Goal: Information Seeking & Learning: Learn about a topic

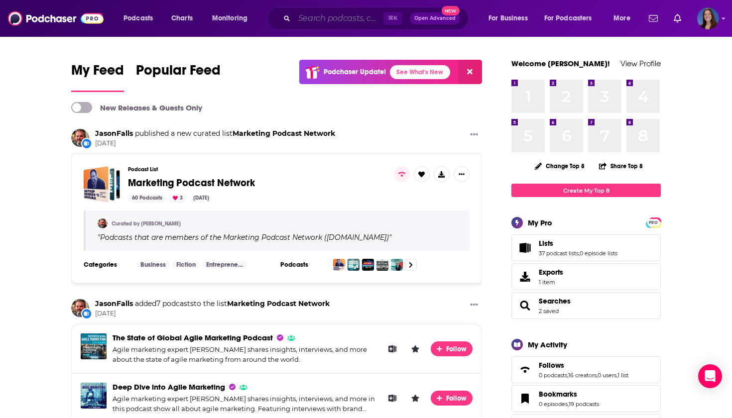
click at [339, 16] on input "Search podcasts, credits, & more..." at bounding box center [338, 18] width 89 height 16
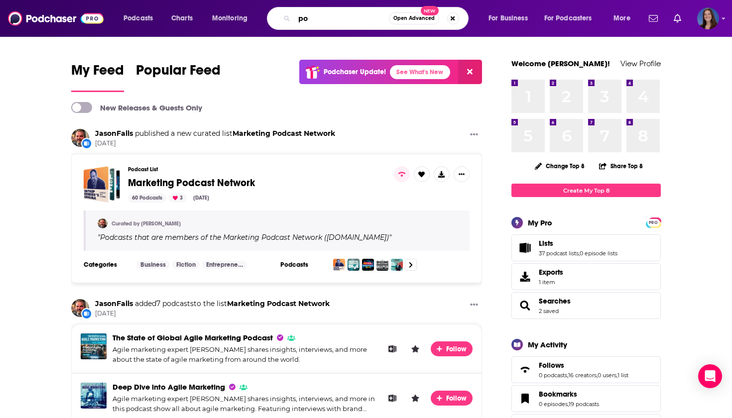
type input "p"
type input "philanthropy"
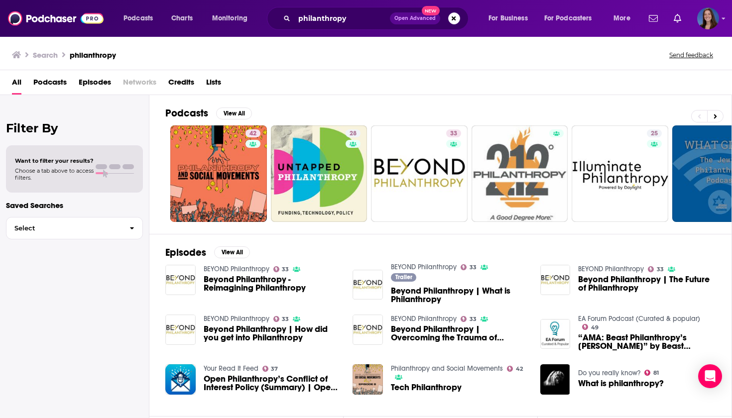
click at [49, 84] on span "Podcasts" at bounding box center [49, 84] width 33 height 20
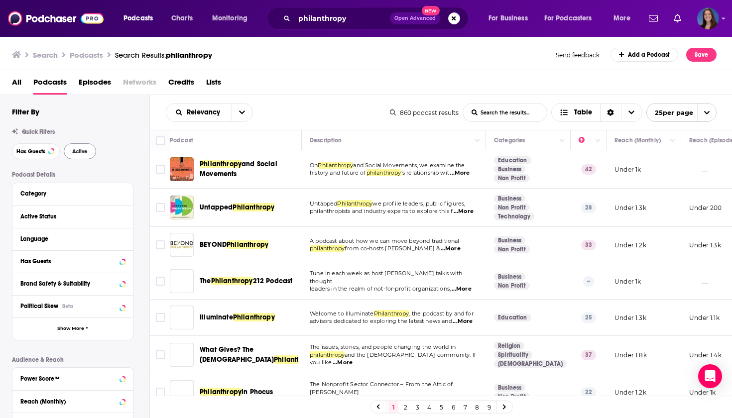
click at [75, 151] on span "Active" at bounding box center [79, 151] width 15 height 5
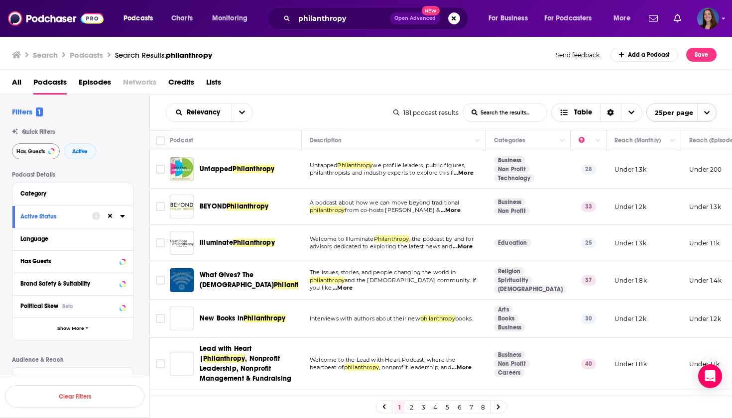
click at [39, 151] on span "Has Guests" at bounding box center [30, 151] width 29 height 5
click at [14, 81] on span "All" at bounding box center [16, 84] width 9 height 20
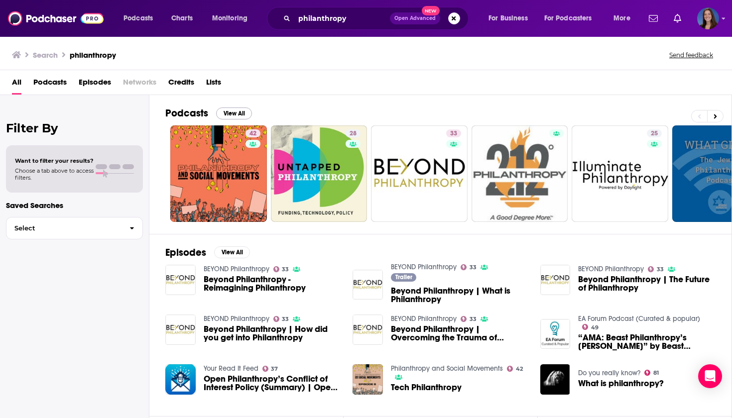
click at [233, 111] on button "View All" at bounding box center [234, 114] width 36 height 12
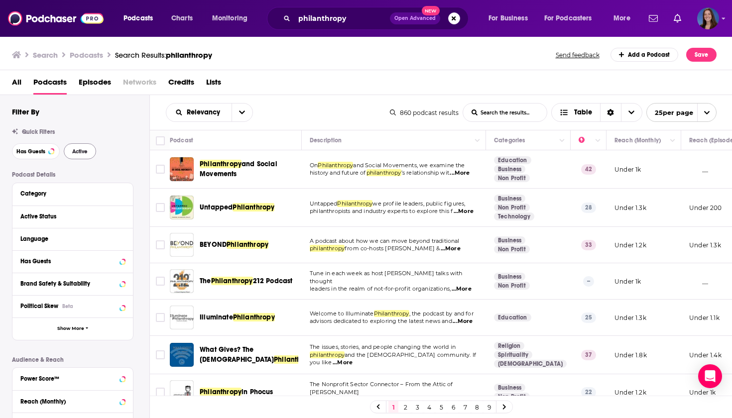
click at [85, 147] on button "Active" at bounding box center [80, 151] width 32 height 16
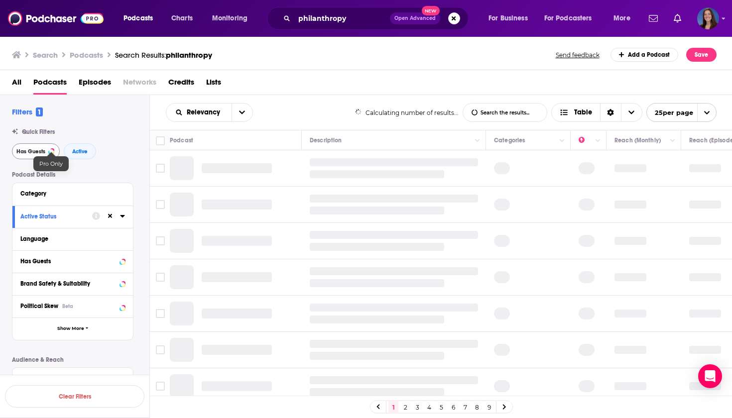
click at [35, 152] on span "Has Guests" at bounding box center [30, 151] width 29 height 5
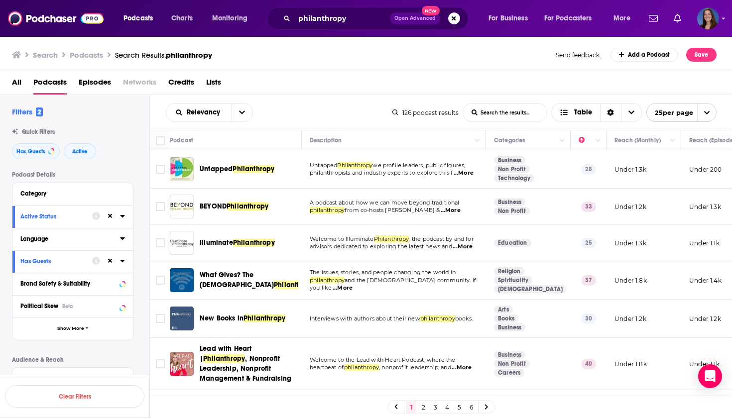
click at [122, 239] on icon at bounding box center [122, 239] width 4 height 2
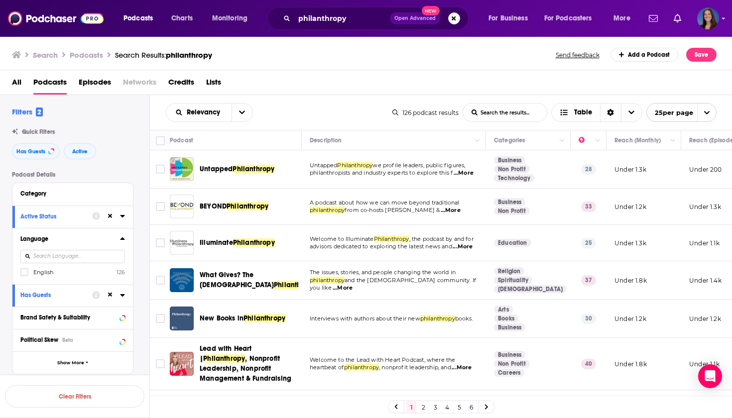
click at [123, 237] on icon at bounding box center [122, 239] width 5 height 8
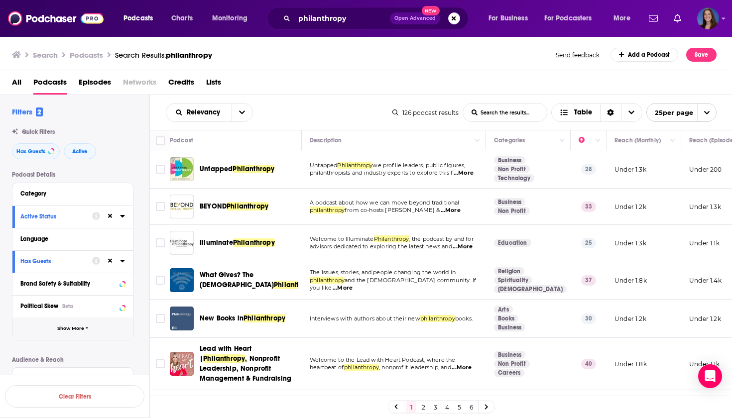
click at [73, 327] on span "Show More" at bounding box center [70, 328] width 27 height 5
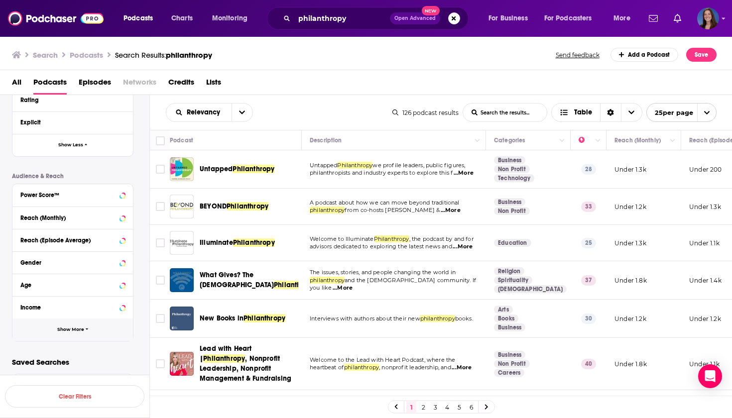
click at [80, 333] on button "Show More" at bounding box center [72, 330] width 121 height 22
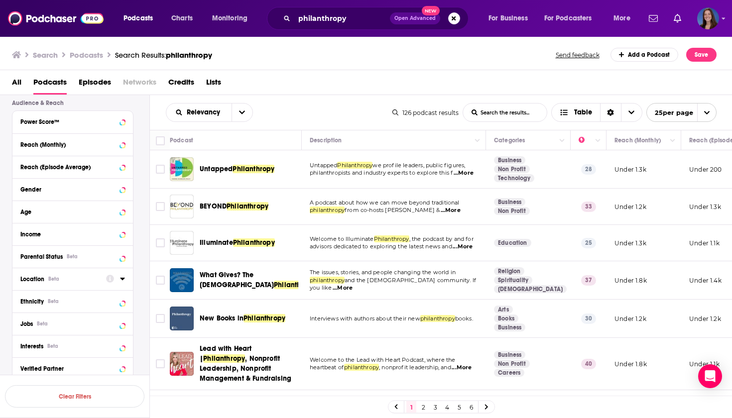
scroll to position [462, 0]
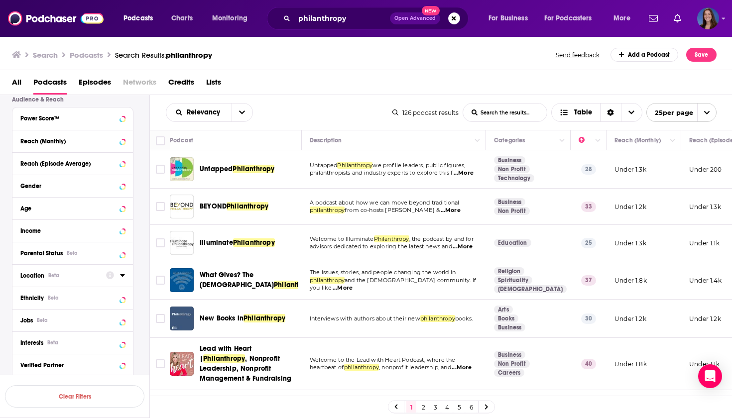
click at [124, 275] on icon at bounding box center [122, 275] width 5 height 8
click at [65, 317] on span "[GEOGRAPHIC_DATA]" at bounding box center [63, 319] width 61 height 7
click at [24, 322] on input "multiSelectOption-unitedstates-0" at bounding box center [24, 322] width 0 height 0
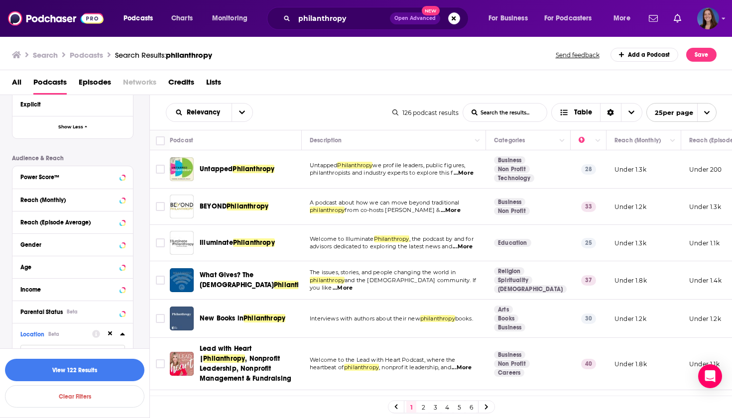
scroll to position [399, 0]
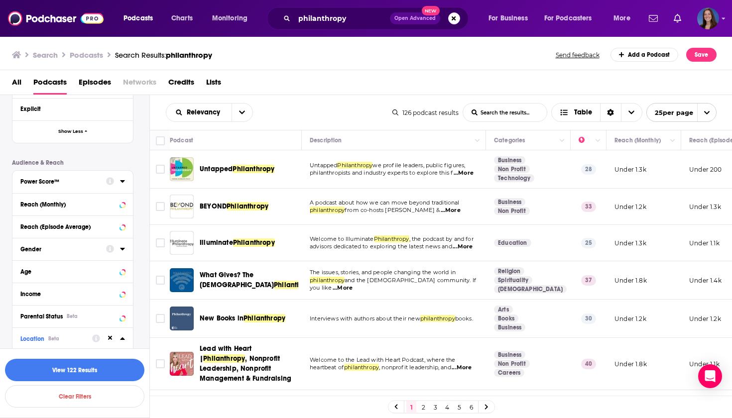
click at [122, 180] on icon at bounding box center [122, 181] width 4 height 2
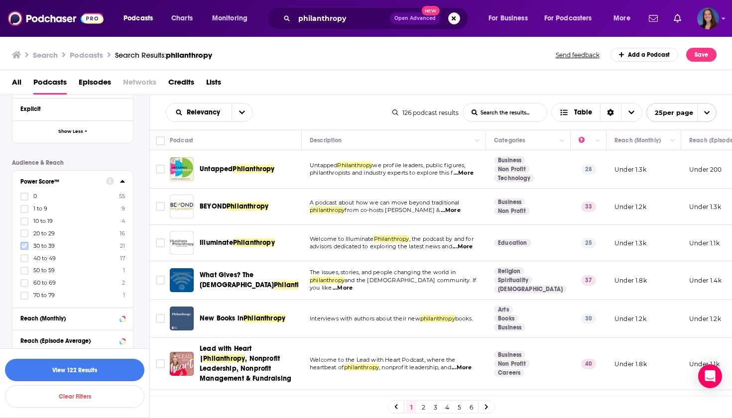
click at [25, 245] on icon at bounding box center [24, 246] width 6 height 6
click at [25, 257] on icon at bounding box center [24, 258] width 6 height 6
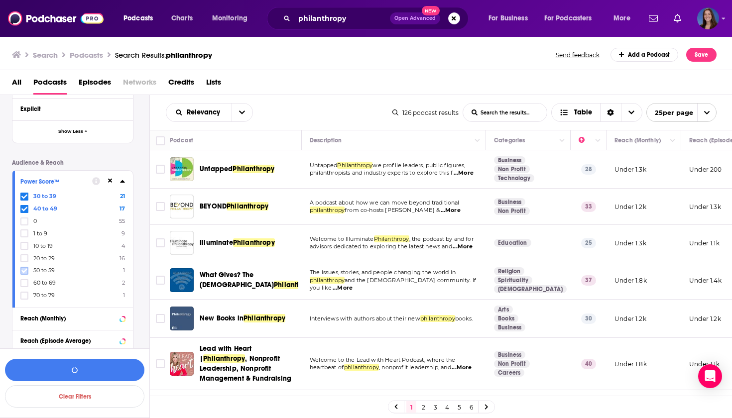
click at [25, 268] on icon at bounding box center [24, 271] width 6 height 6
click at [24, 283] on icon at bounding box center [24, 283] width 6 height 6
click at [23, 295] on icon at bounding box center [24, 296] width 6 height 6
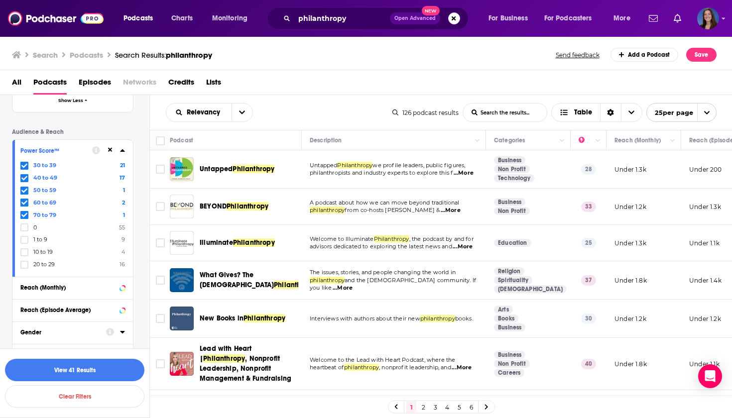
scroll to position [0, 0]
click at [103, 365] on button "View 41 Results" at bounding box center [74, 370] width 139 height 22
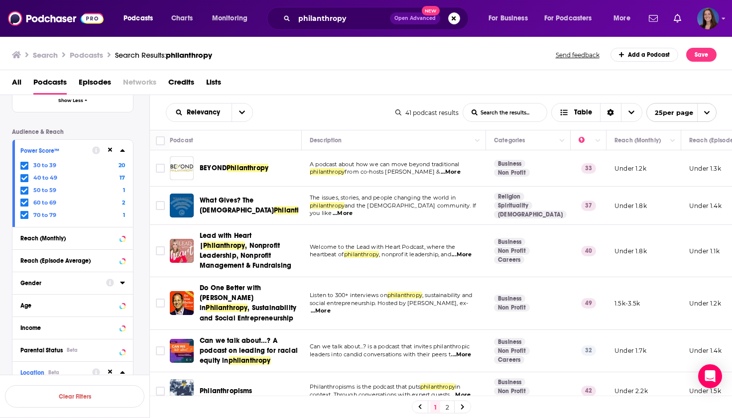
click at [452, 256] on span "...More" at bounding box center [462, 255] width 20 height 8
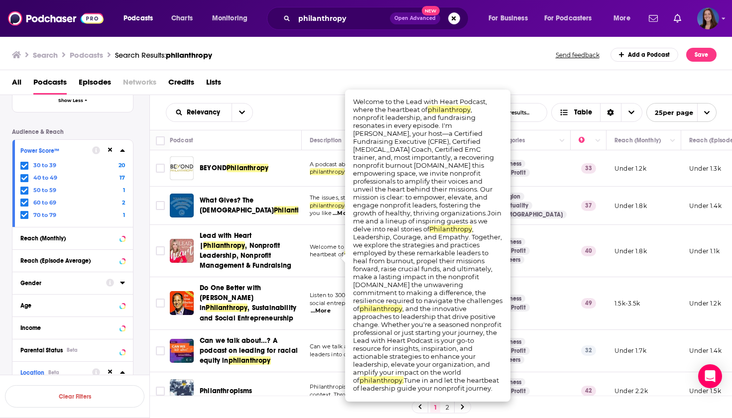
click at [313, 98] on div "Relevancy List Search Input Search the results... Table 41 podcast results List…" at bounding box center [441, 112] width 583 height 35
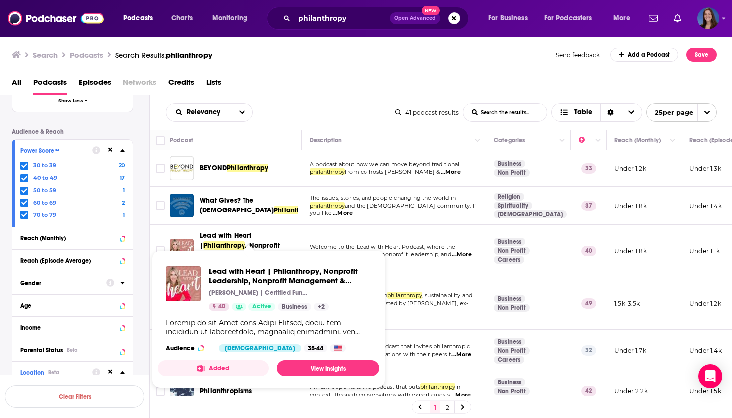
click at [306, 113] on div "Relevancy List Search Input Search the results... Table" at bounding box center [281, 112] width 230 height 19
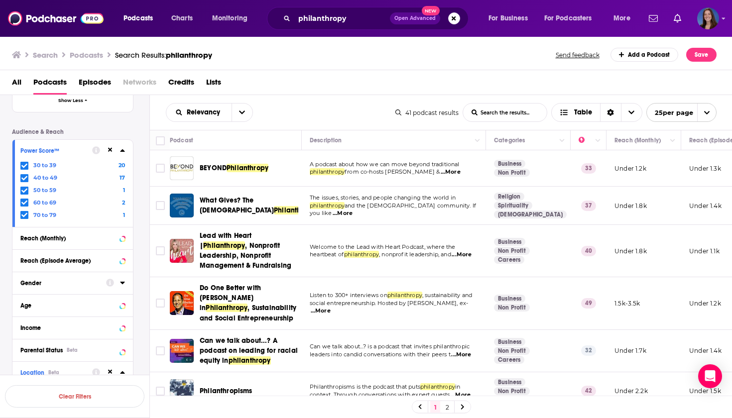
scroll to position [37, 0]
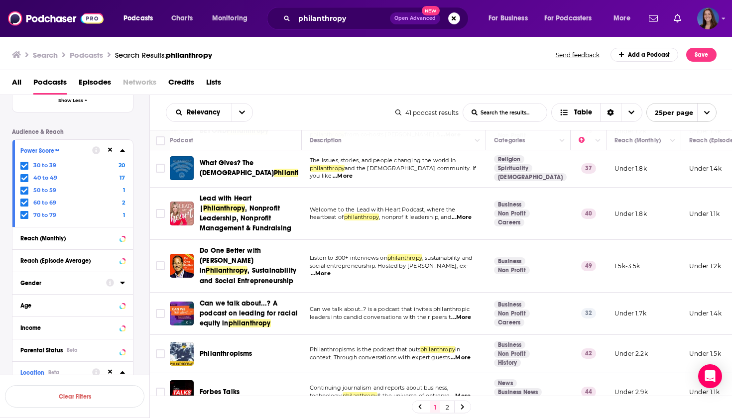
click at [331, 272] on span "...More" at bounding box center [321, 274] width 20 height 8
click at [313, 102] on div "Relevancy List Search Input Search the results... Table 41 podcast results List…" at bounding box center [441, 112] width 583 height 35
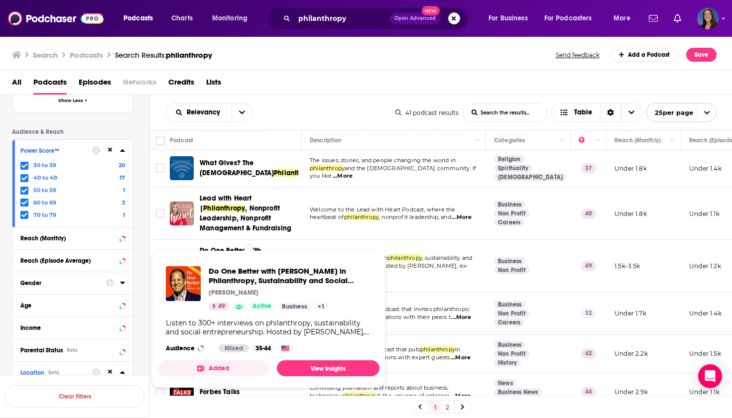
click at [239, 274] on span "Do One Better with [PERSON_NAME] in Philanthropy, Sustainability and Social Ent…" at bounding box center [290, 275] width 163 height 19
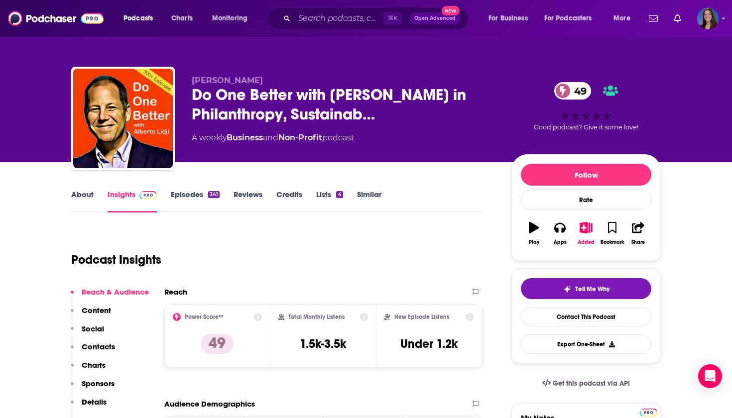
click at [185, 203] on link "Episodes 341" at bounding box center [195, 201] width 49 height 23
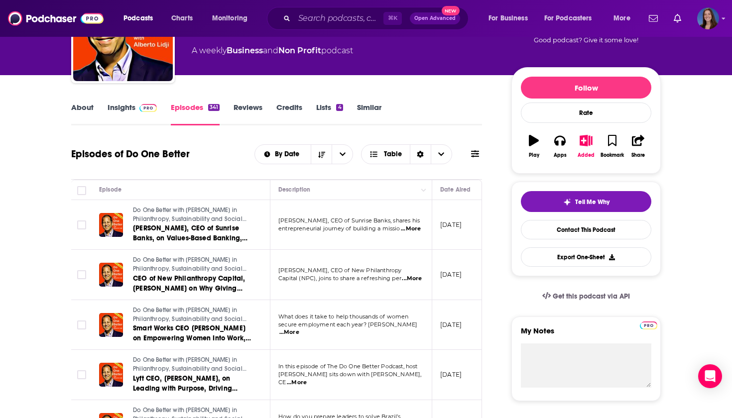
scroll to position [88, 0]
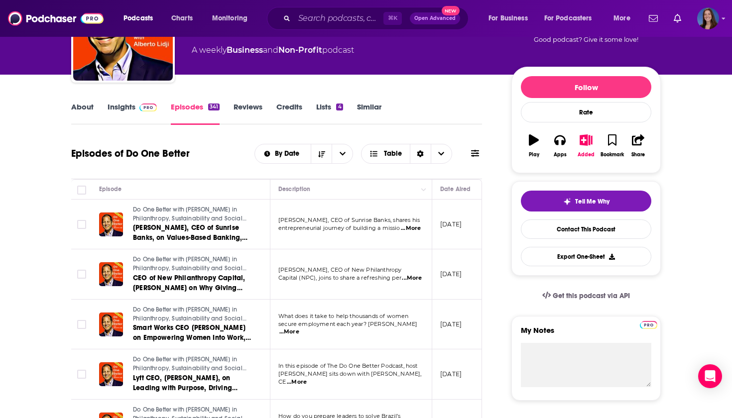
click at [416, 228] on span "...More" at bounding box center [411, 229] width 20 height 8
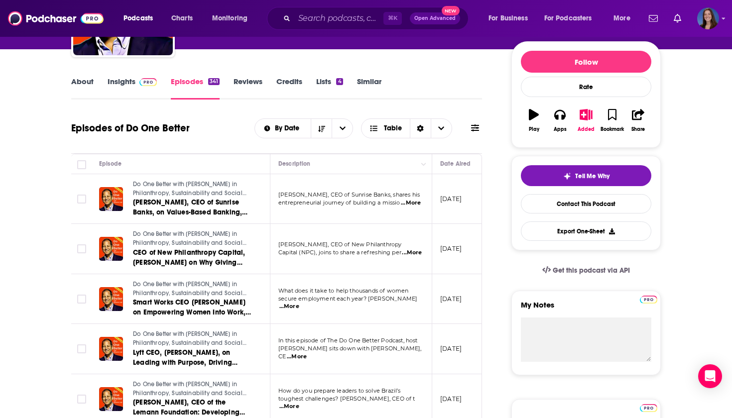
scroll to position [136, 0]
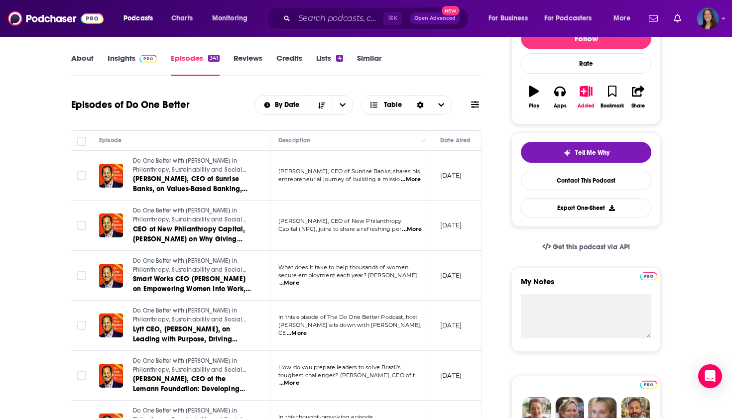
click at [402, 233] on span "...More" at bounding box center [412, 230] width 20 height 8
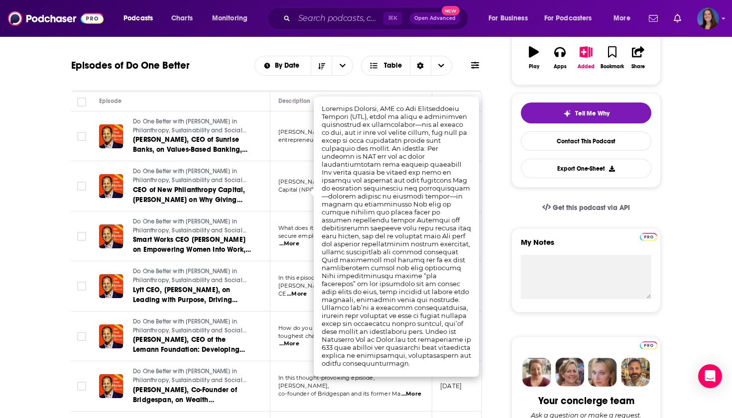
scroll to position [177, 0]
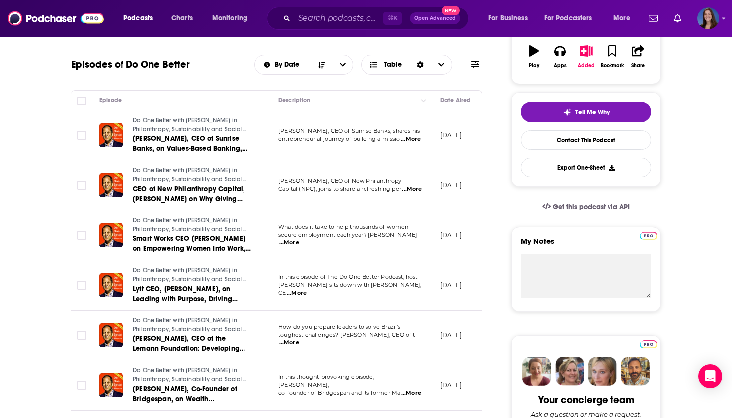
scroll to position [198, 0]
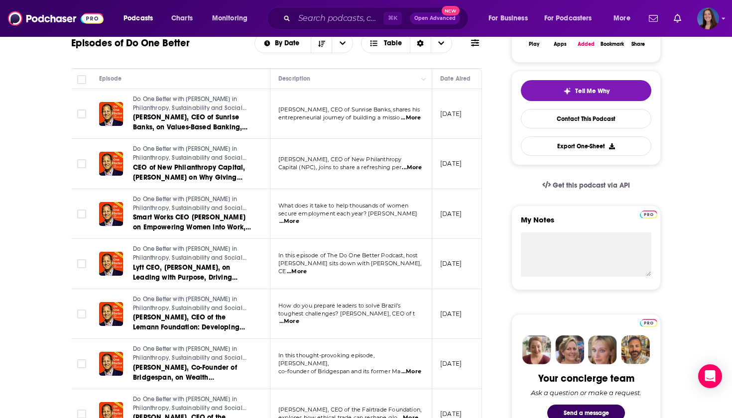
click at [299, 218] on span "...More" at bounding box center [289, 222] width 20 height 8
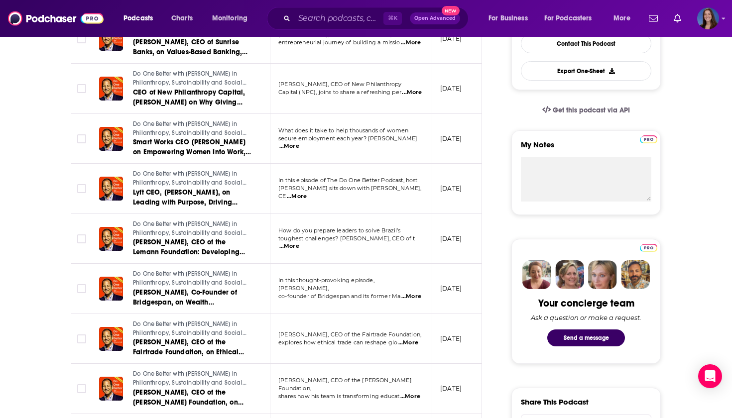
scroll to position [277, 0]
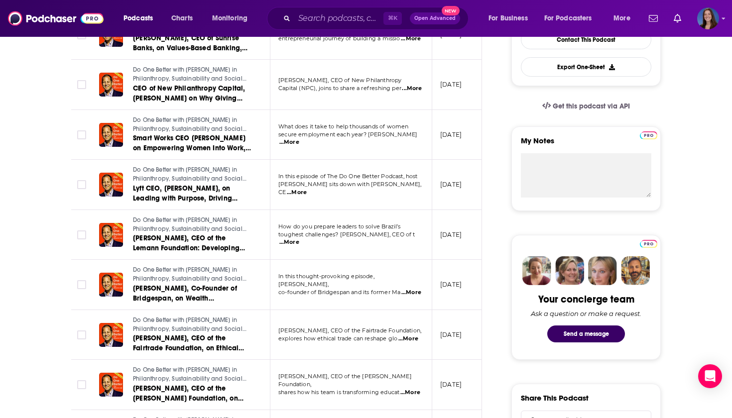
click at [299, 239] on span "...More" at bounding box center [289, 243] width 20 height 8
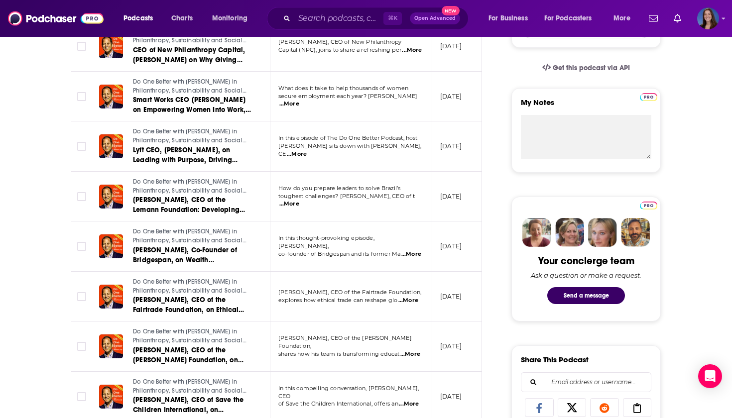
scroll to position [359, 0]
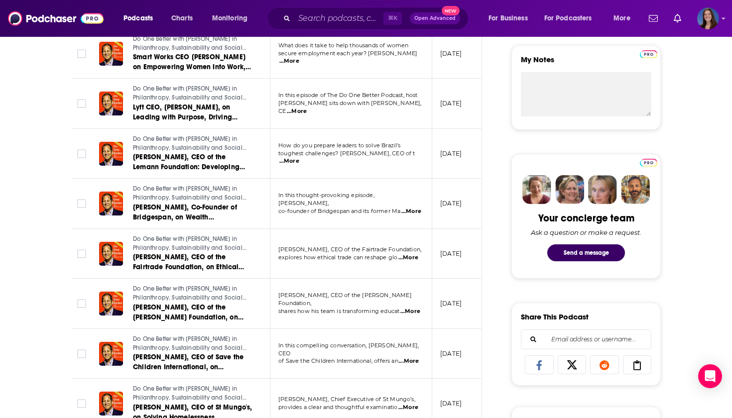
click at [412, 254] on span "...More" at bounding box center [408, 258] width 20 height 8
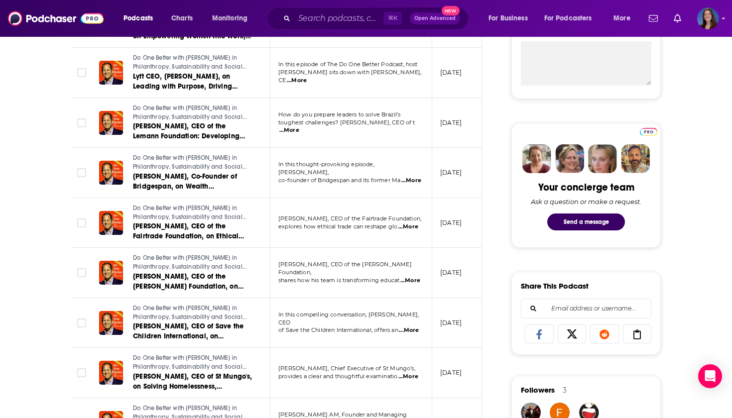
scroll to position [390, 0]
click at [412, 276] on span "...More" at bounding box center [410, 280] width 20 height 8
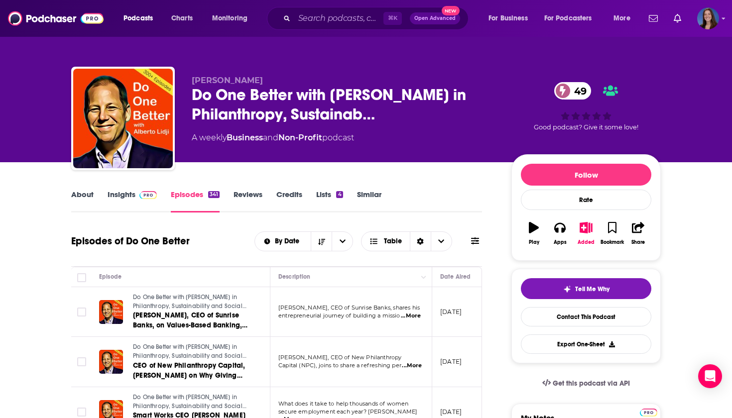
scroll to position [0, 0]
click at [583, 233] on icon "button" at bounding box center [586, 227] width 12 height 11
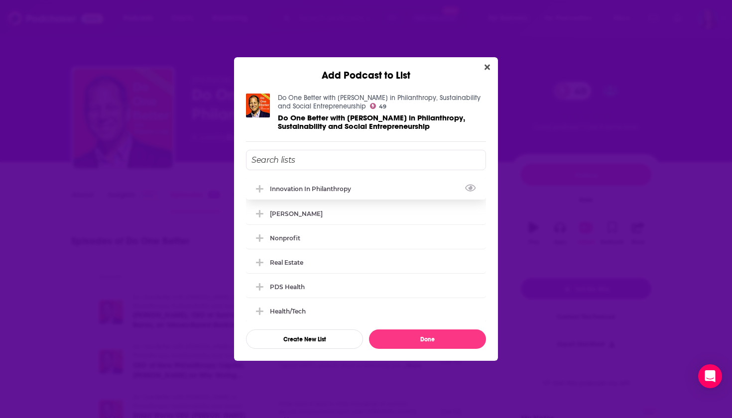
click at [307, 195] on div "Innovation in Philanthropy" at bounding box center [366, 189] width 240 height 22
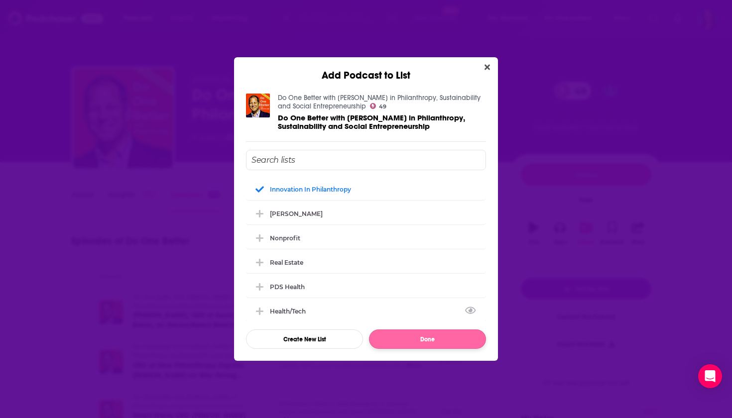
click at [410, 341] on button "Done" at bounding box center [427, 339] width 117 height 19
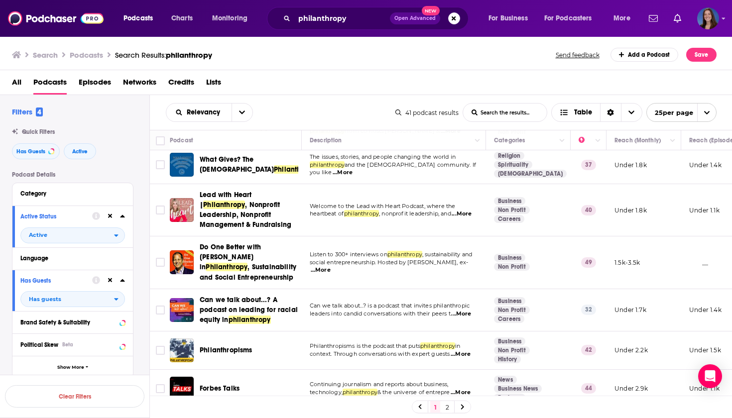
scroll to position [43, 0]
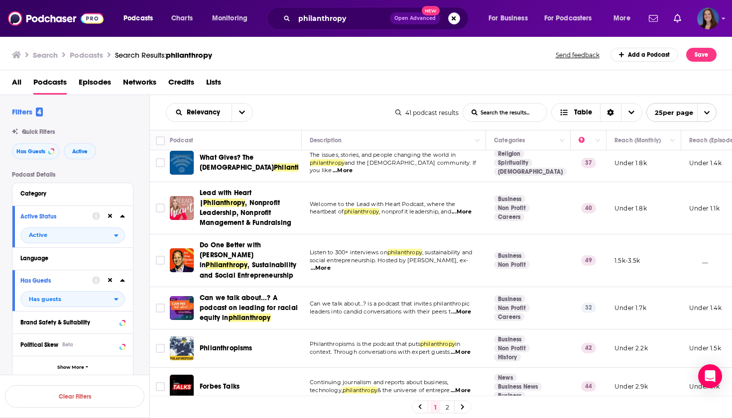
click at [466, 310] on span "...More" at bounding box center [461, 312] width 20 height 8
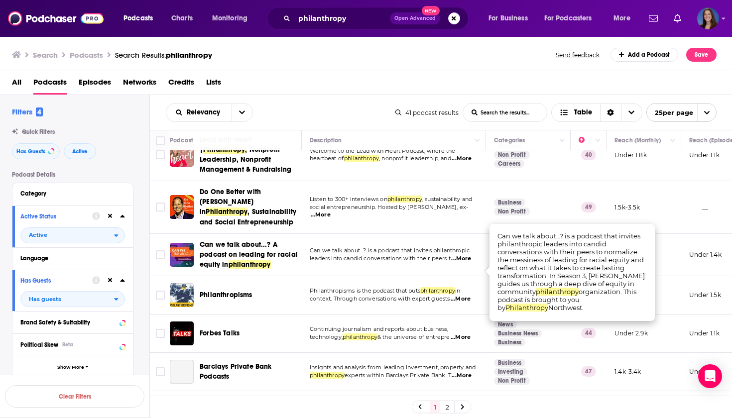
scroll to position [102, 0]
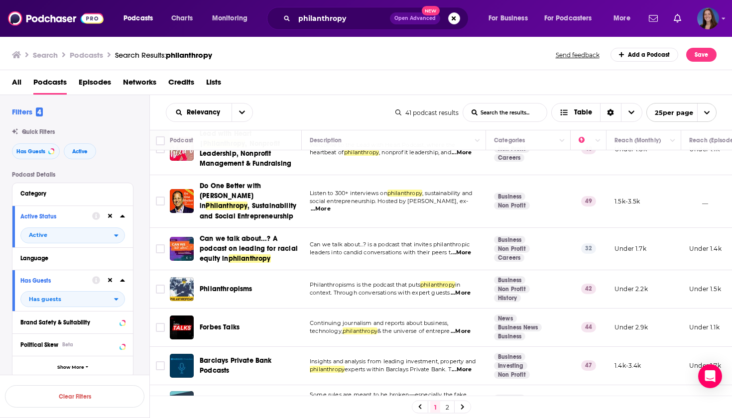
click at [465, 291] on span "...More" at bounding box center [461, 293] width 20 height 8
click at [219, 285] on span "Philanthropisms" at bounding box center [226, 289] width 53 height 8
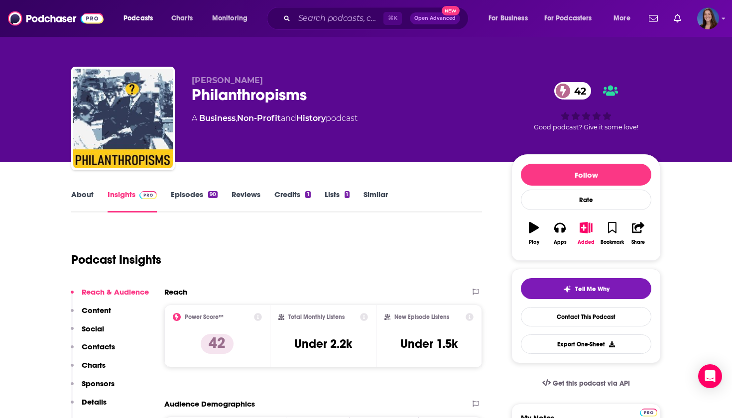
click at [192, 193] on link "Episodes 90" at bounding box center [194, 201] width 47 height 23
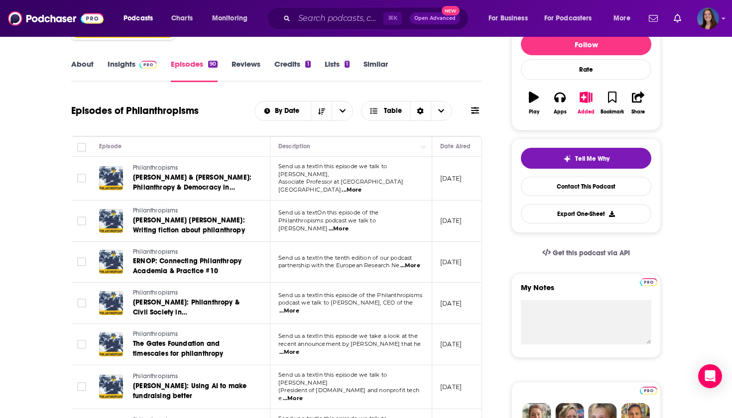
scroll to position [157, 0]
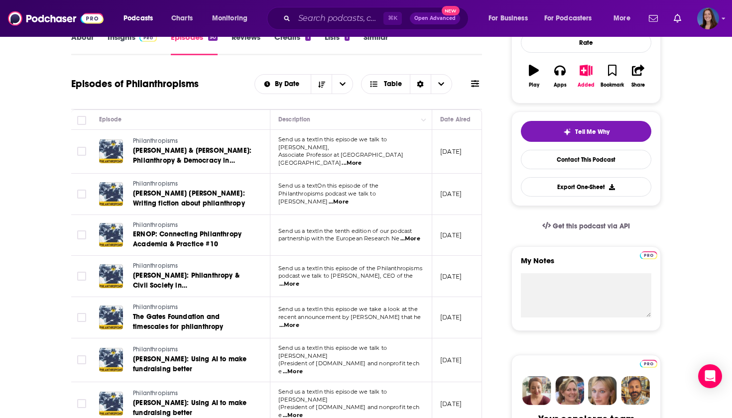
click at [362, 159] on span "...More" at bounding box center [352, 163] width 20 height 8
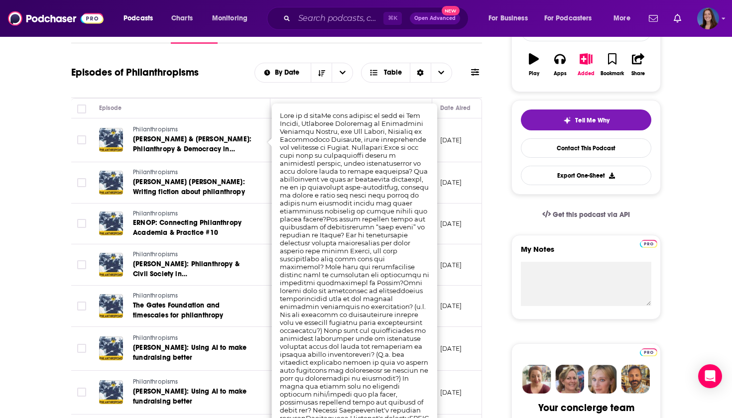
scroll to position [172, 0]
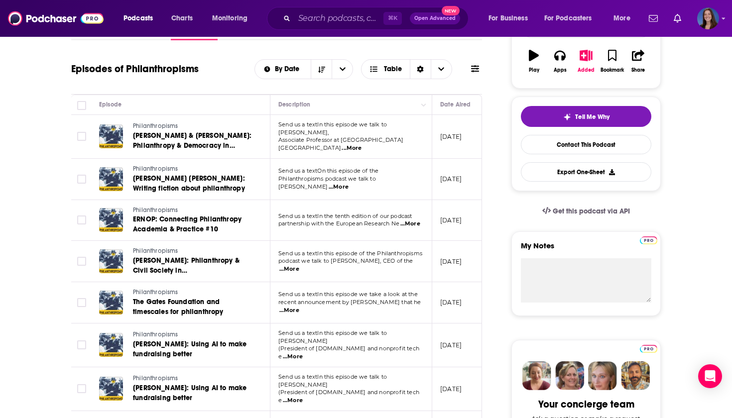
click at [349, 183] on span "...More" at bounding box center [339, 187] width 20 height 8
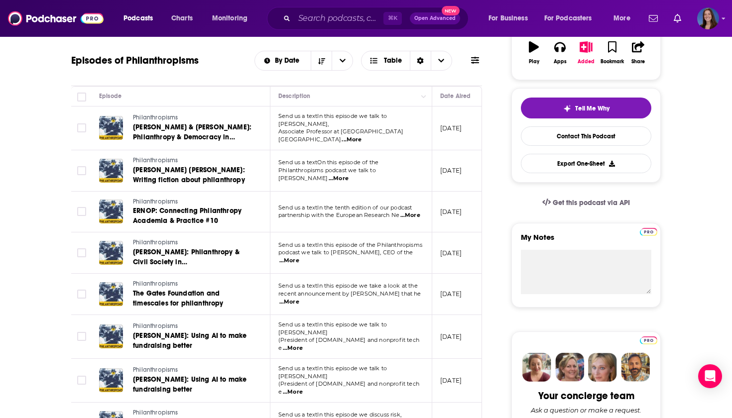
scroll to position [181, 0]
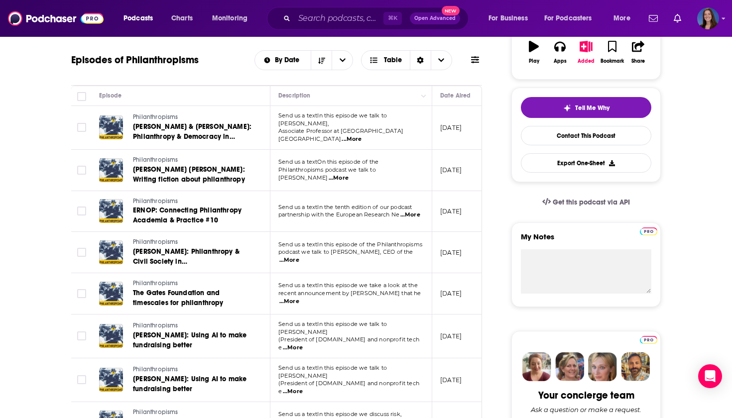
click at [414, 212] on span "...More" at bounding box center [410, 215] width 20 height 8
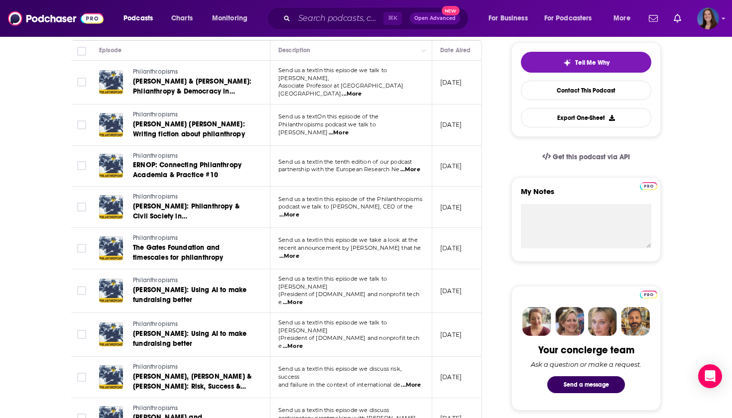
scroll to position [229, 0]
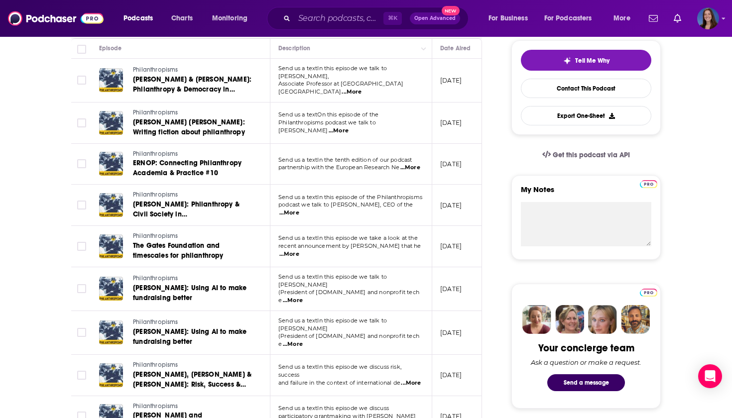
click at [299, 209] on span "...More" at bounding box center [289, 213] width 20 height 8
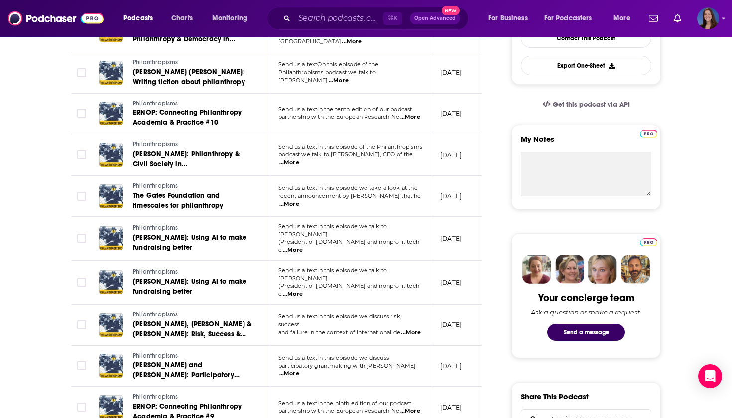
scroll to position [327, 0]
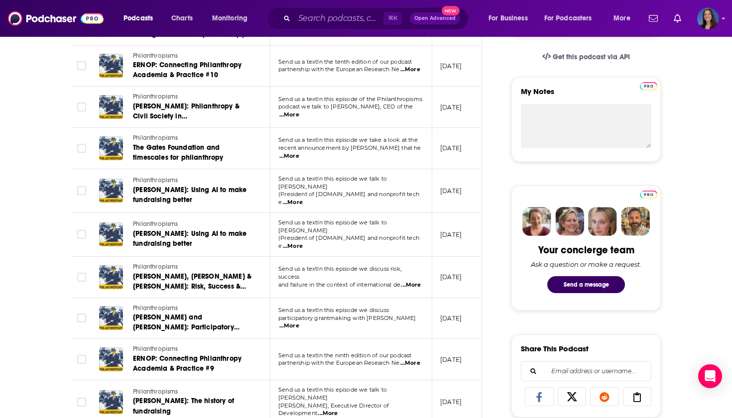
click at [411, 281] on span "...More" at bounding box center [411, 285] width 20 height 8
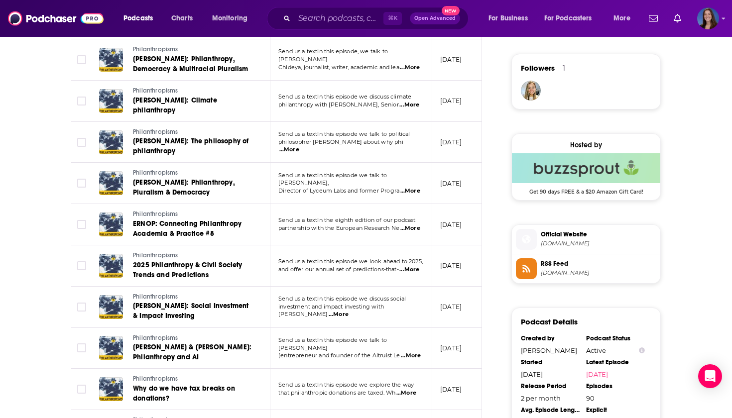
scroll to position [715, 0]
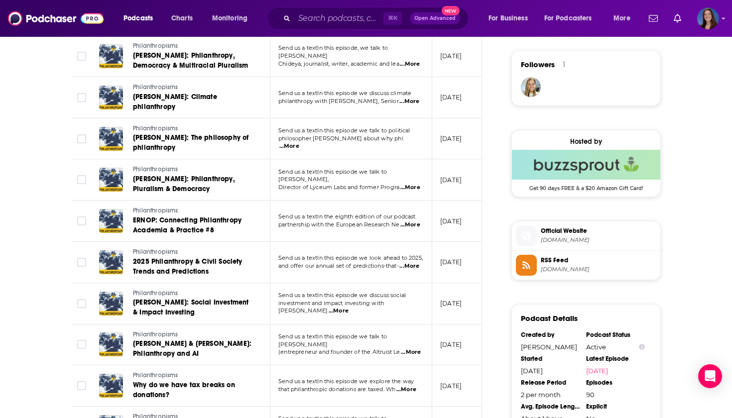
click at [349, 307] on span "...More" at bounding box center [339, 311] width 20 height 8
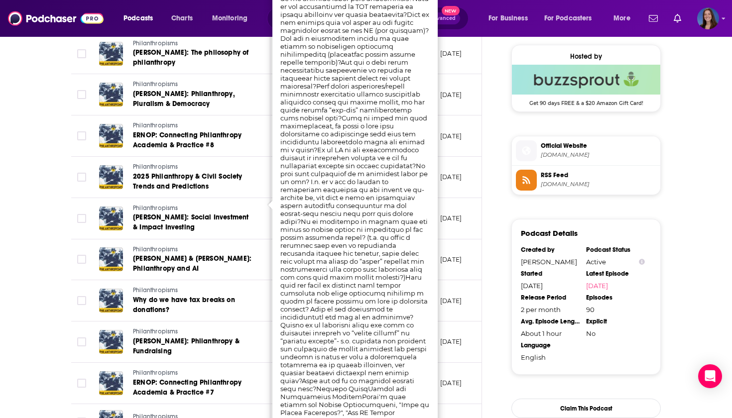
scroll to position [812, 0]
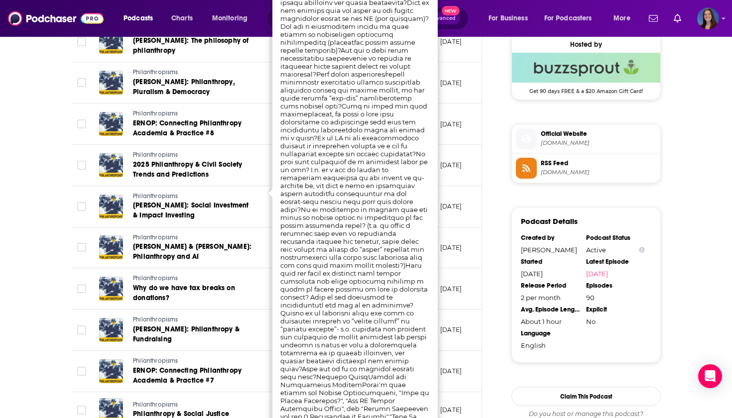
click at [14, 300] on div "About Insights Episodes 90 Reviews Credits 1 Lists 1 Similar Episodes of Philan…" at bounding box center [366, 16] width 732 height 1333
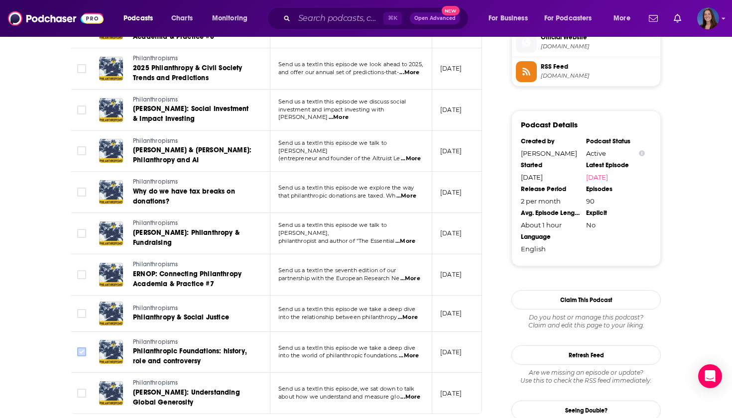
scroll to position [927, 0]
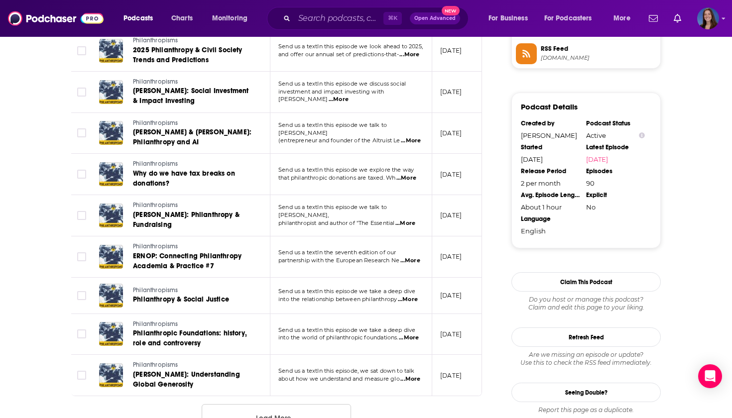
click at [415, 296] on span "...More" at bounding box center [408, 300] width 20 height 8
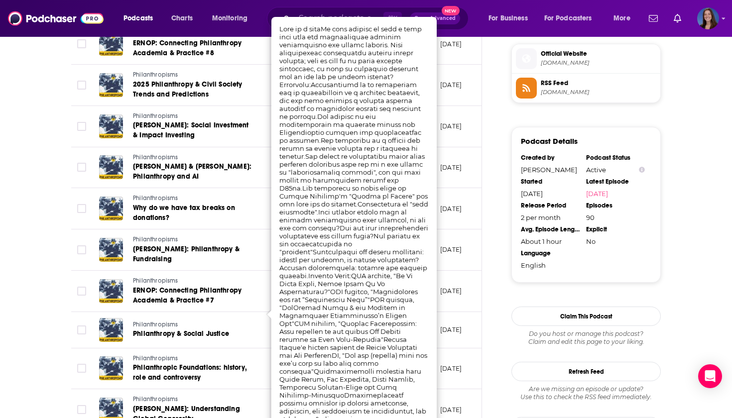
scroll to position [895, 0]
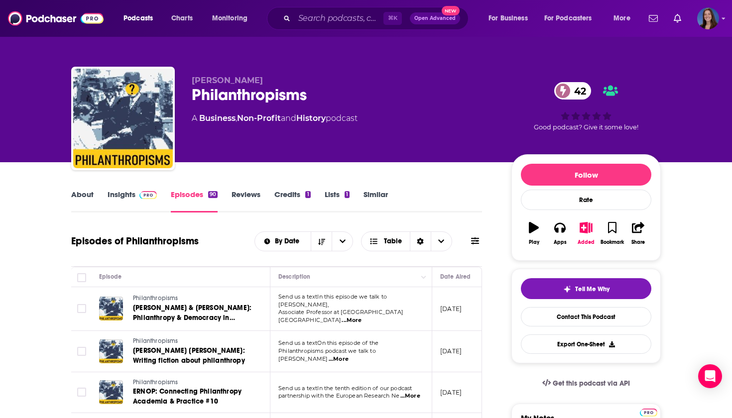
scroll to position [0, 0]
click at [79, 194] on link "About" at bounding box center [82, 201] width 22 height 23
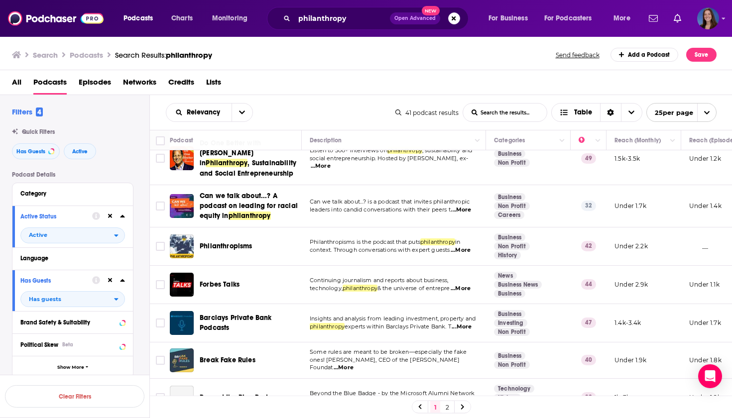
scroll to position [145, 0]
click at [467, 286] on span "...More" at bounding box center [461, 288] width 20 height 8
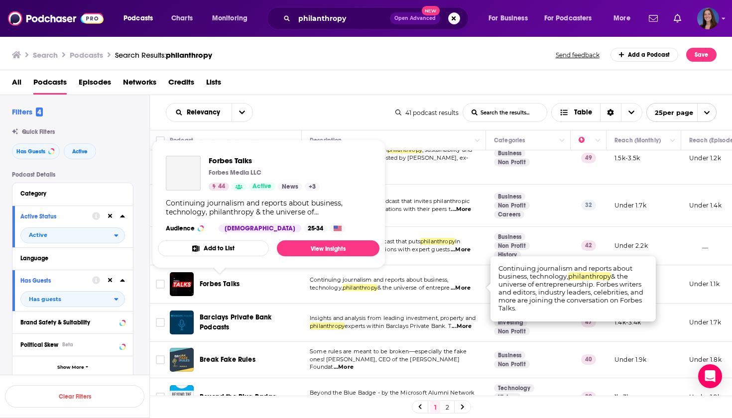
click at [217, 285] on span "Forbes Talks" at bounding box center [220, 284] width 40 height 8
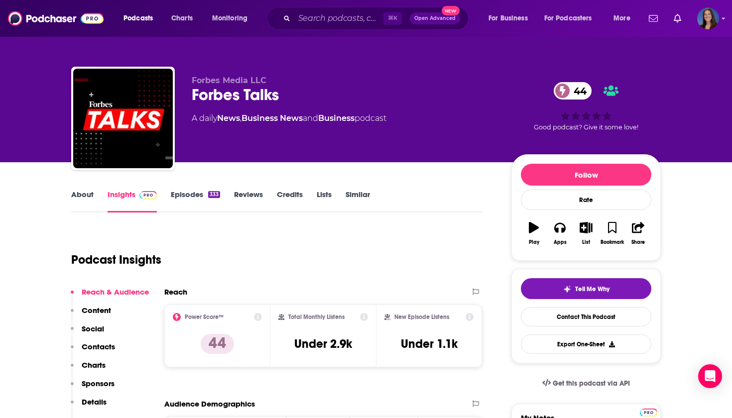
click at [185, 195] on link "Episodes 333" at bounding box center [195, 201] width 49 height 23
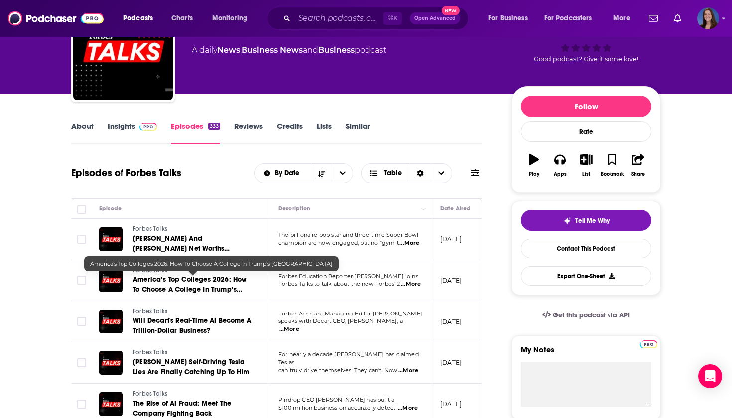
scroll to position [103, 0]
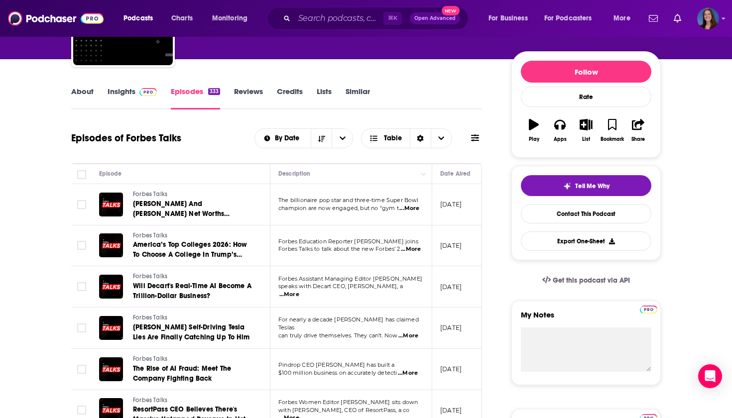
click at [414, 250] on span "...More" at bounding box center [411, 250] width 20 height 8
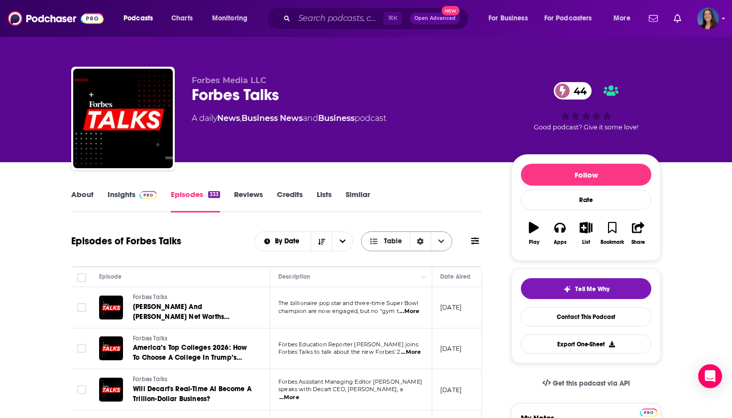
scroll to position [0, 0]
click at [442, 240] on icon "Choose View" at bounding box center [441, 241] width 6 height 7
click at [480, 241] on button at bounding box center [475, 241] width 14 height 10
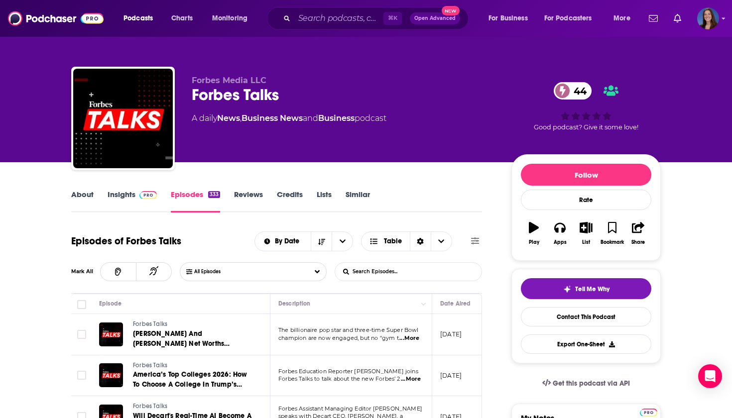
click at [398, 268] on input "List Search Input" at bounding box center [387, 272] width 104 height 18
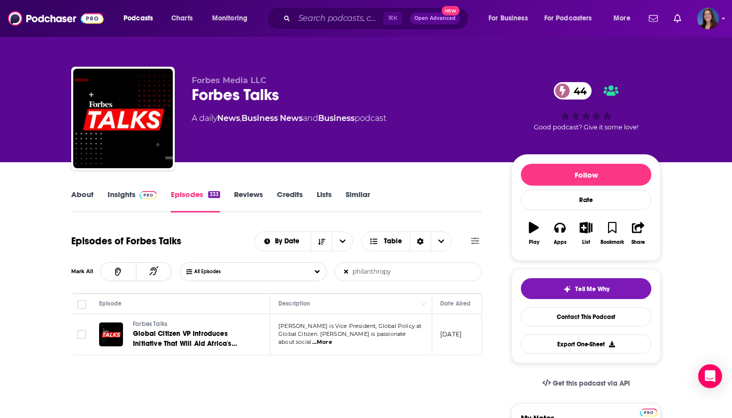
scroll to position [13, 0]
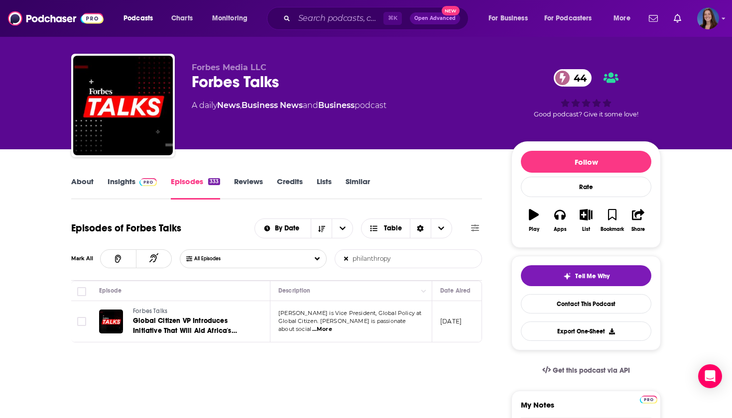
type input "philanthropy"
click at [332, 326] on span "...More" at bounding box center [322, 330] width 20 height 8
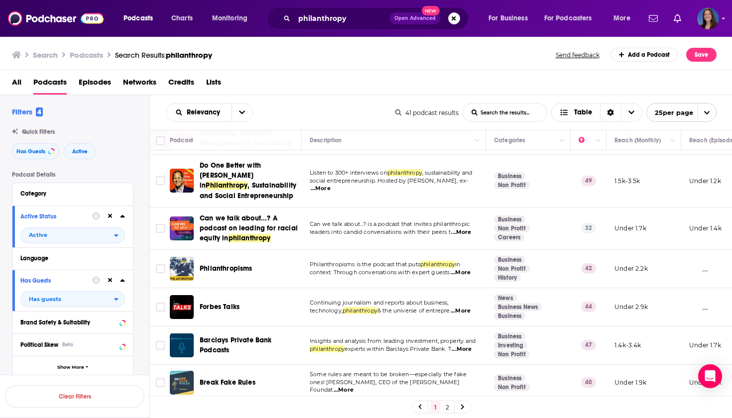
scroll to position [158, 0]
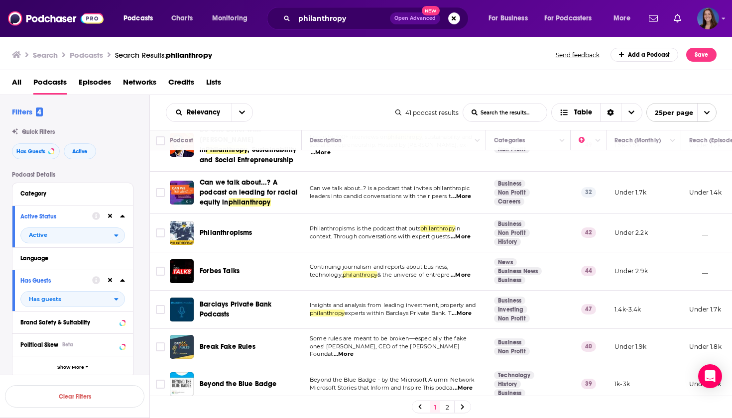
click at [466, 276] on span "...More" at bounding box center [461, 275] width 20 height 8
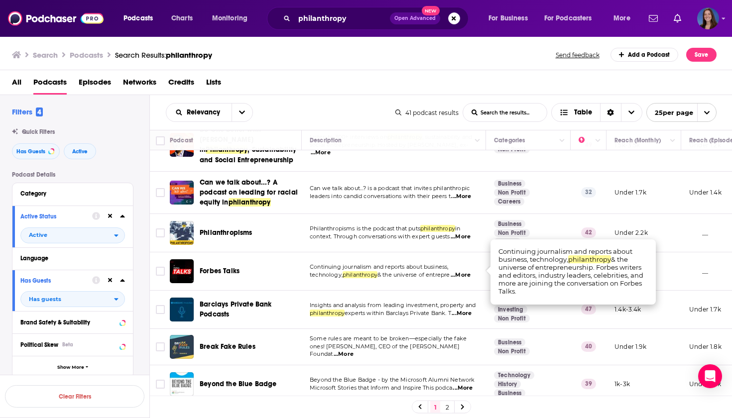
scroll to position [176, 0]
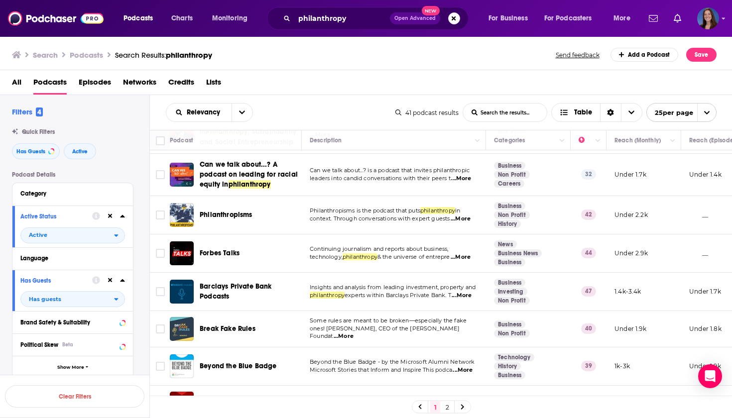
click at [465, 299] on span "...More" at bounding box center [462, 296] width 20 height 8
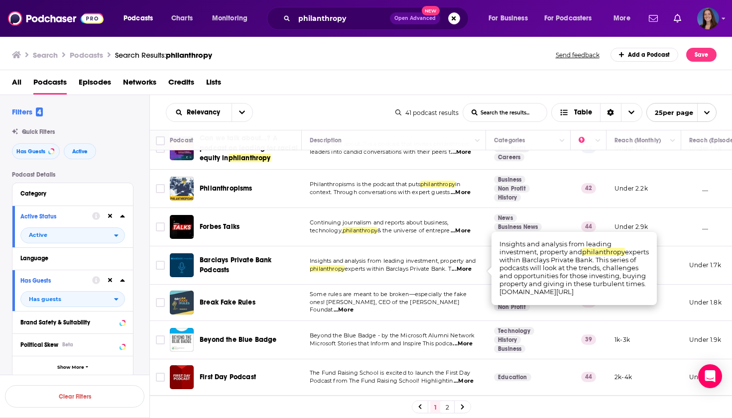
scroll to position [204, 0]
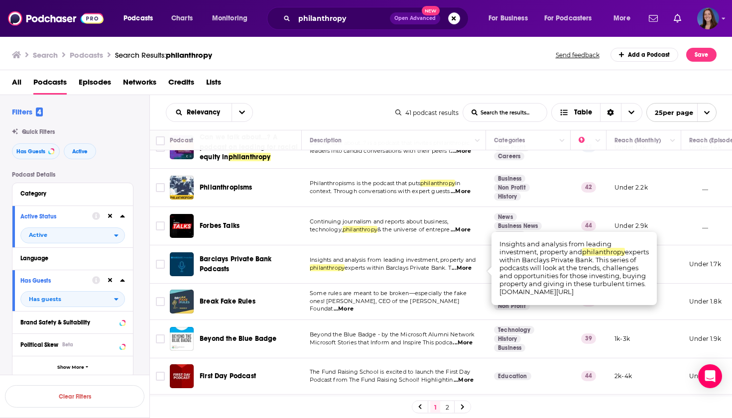
click at [354, 305] on span "...More" at bounding box center [344, 309] width 20 height 8
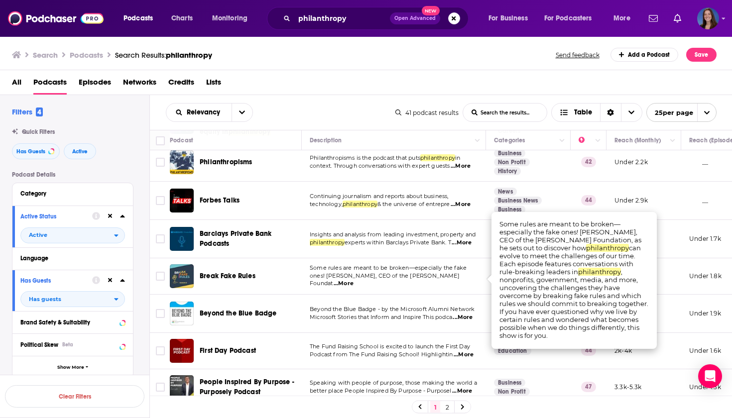
scroll to position [230, 0]
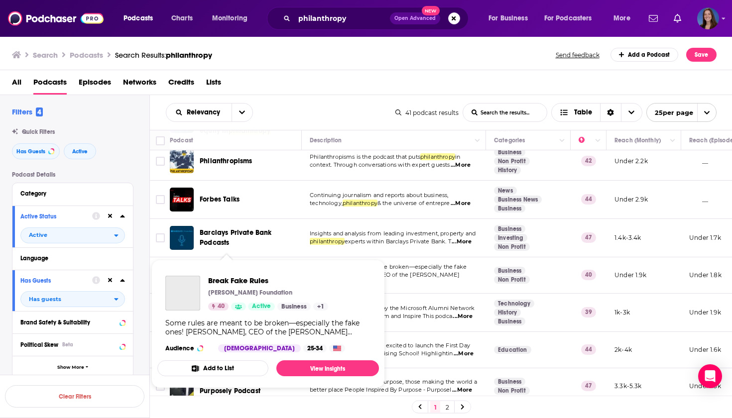
click at [240, 272] on div "Break Fake Rules Stupski Foundation 40 Active Business + 1 Some rules are meant…" at bounding box center [268, 314] width 222 height 93
click at [237, 284] on span "Break Fake Rules" at bounding box center [268, 280] width 120 height 9
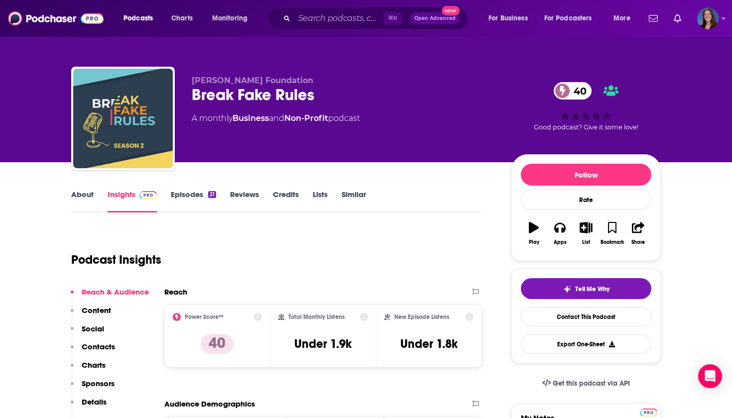
click at [205, 190] on link "Episodes 21" at bounding box center [193, 201] width 45 height 23
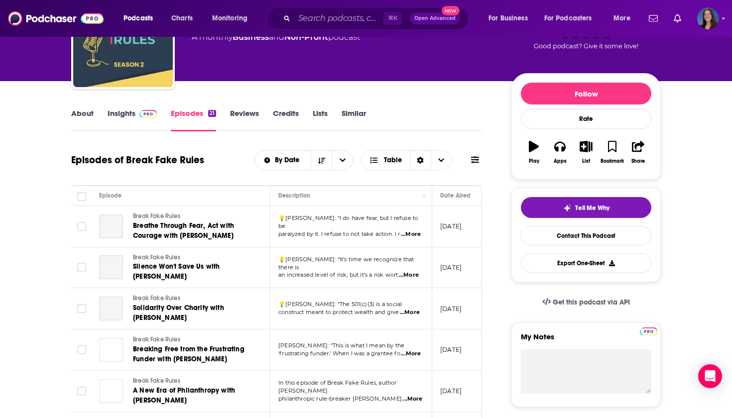
scroll to position [84, 0]
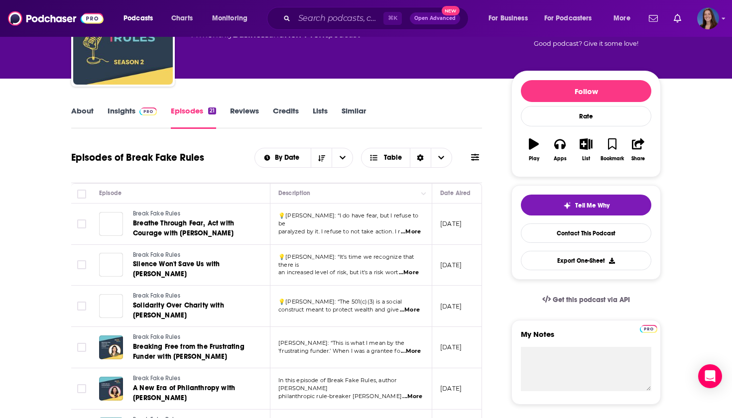
click at [411, 228] on span "...More" at bounding box center [411, 232] width 20 height 8
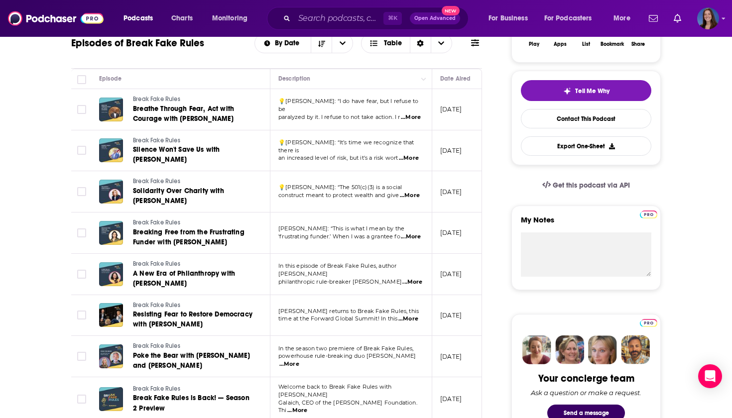
scroll to position [199, 0]
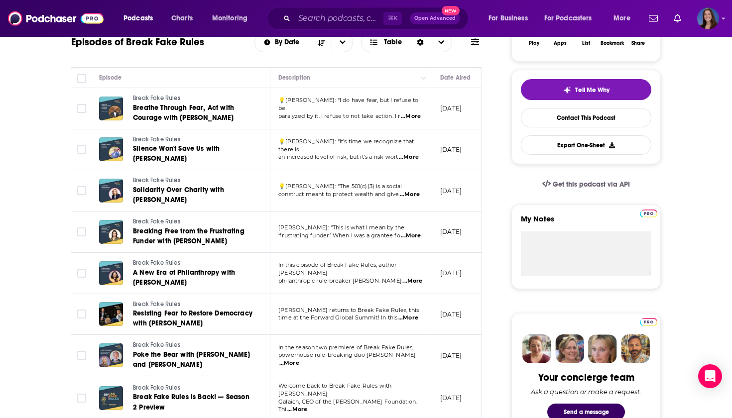
click at [415, 277] on span "...More" at bounding box center [412, 281] width 20 height 8
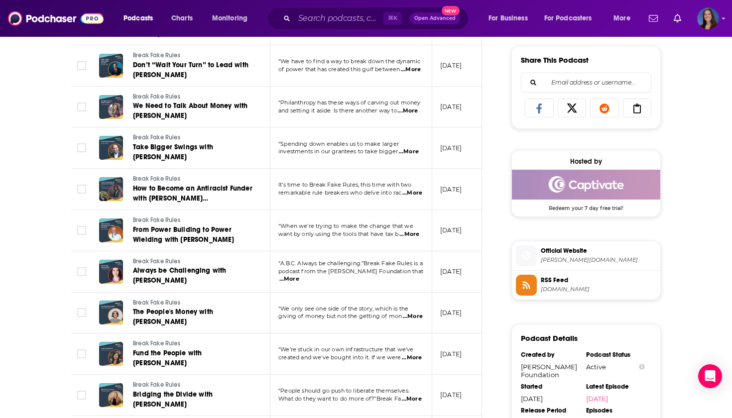
scroll to position [650, 0]
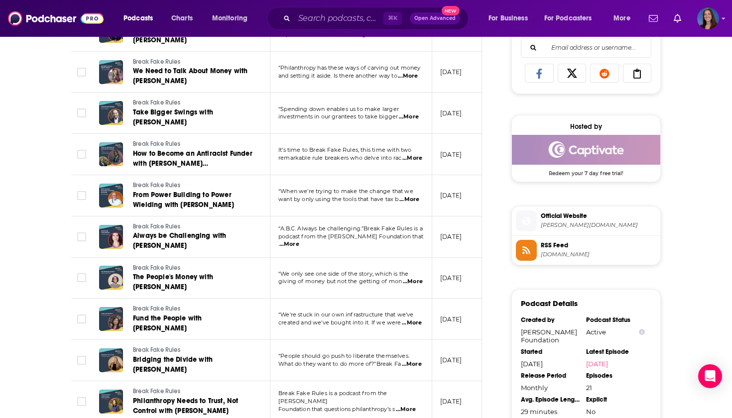
click at [402, 319] on span "...More" at bounding box center [412, 323] width 20 height 8
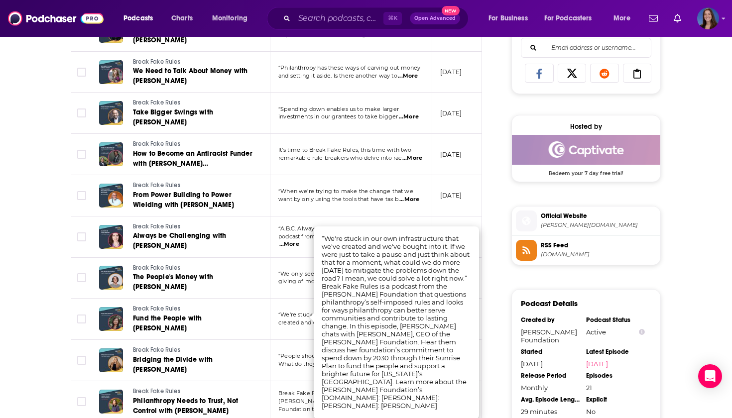
click at [486, 273] on div "About Insights Episodes 21 Reviews Credits Lists Similar Episodes of Break Fake…" at bounding box center [283, 191] width 456 height 1307
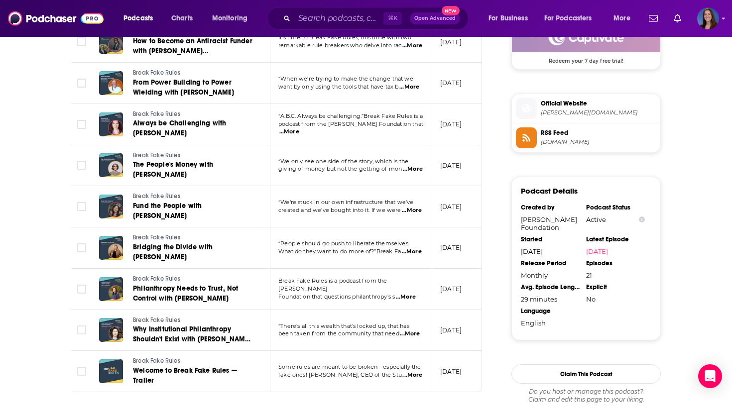
scroll to position [764, 0]
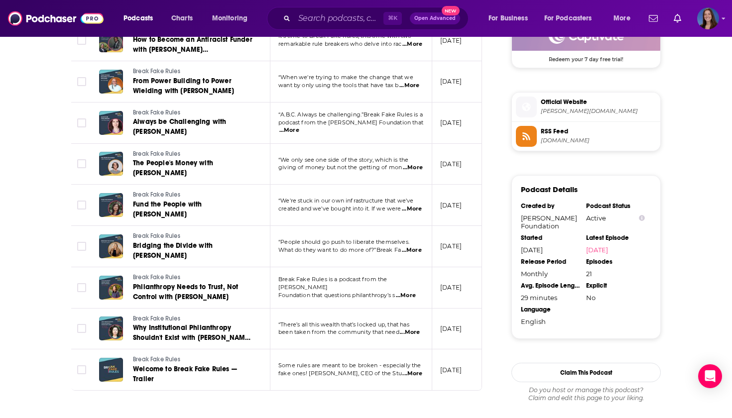
click at [413, 292] on span "...More" at bounding box center [406, 296] width 20 height 8
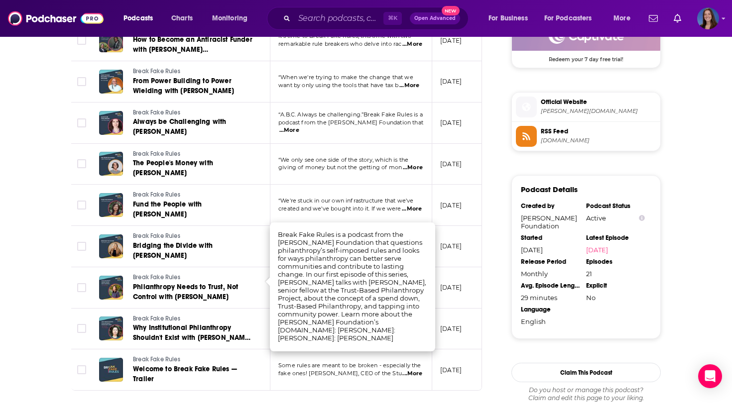
click at [494, 312] on div "About Insights Episodes 21 Reviews Credits Lists Similar Episodes of Break Fake…" at bounding box center [283, 77] width 456 height 1307
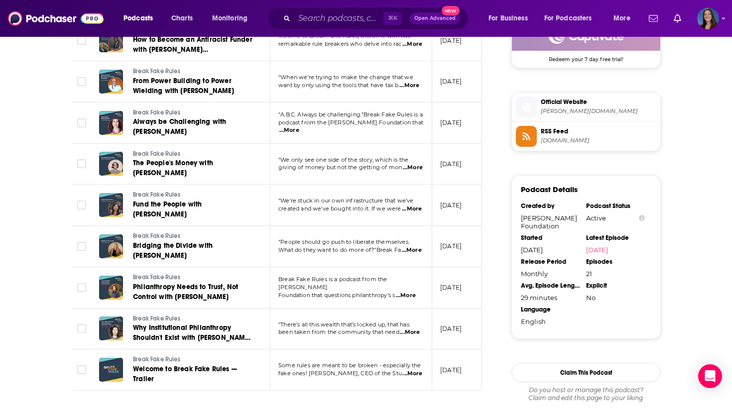
scroll to position [783, 0]
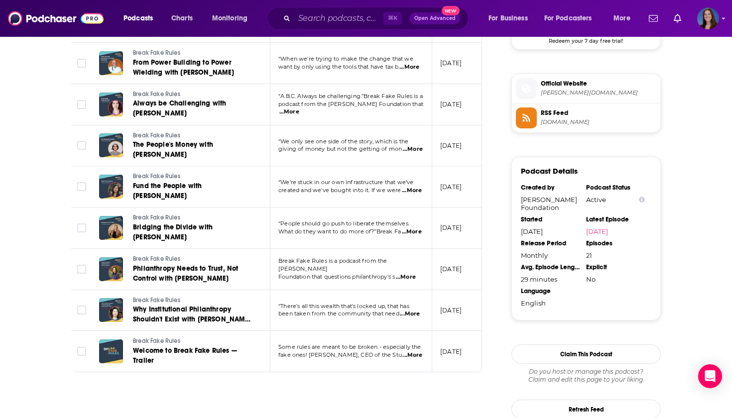
click at [413, 310] on span "...More" at bounding box center [410, 314] width 20 height 8
click at [500, 208] on div "About Insights Episodes 21 Reviews Credits Lists Similar Episodes of Break Fake…" at bounding box center [283, 58] width 456 height 1307
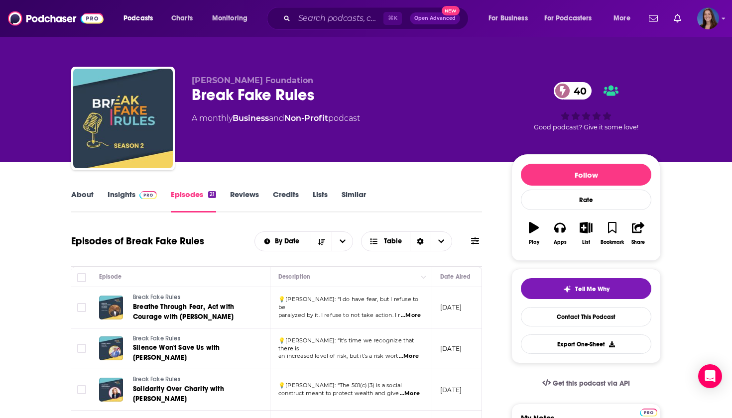
scroll to position [0, 0]
click at [589, 228] on icon "button" at bounding box center [586, 227] width 12 height 11
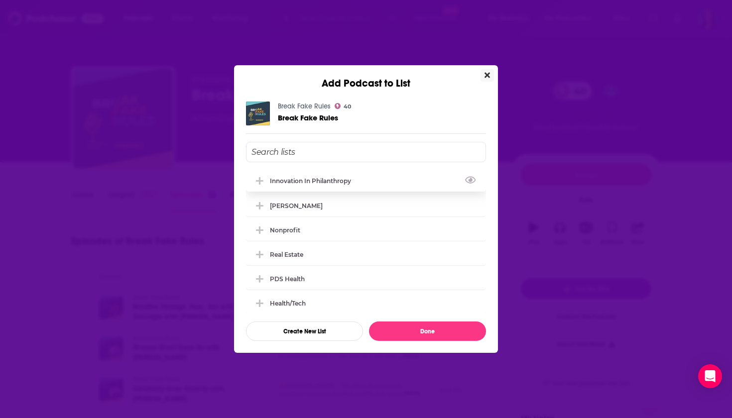
click at [327, 182] on div "Innovation in Philanthropy" at bounding box center [313, 180] width 87 height 7
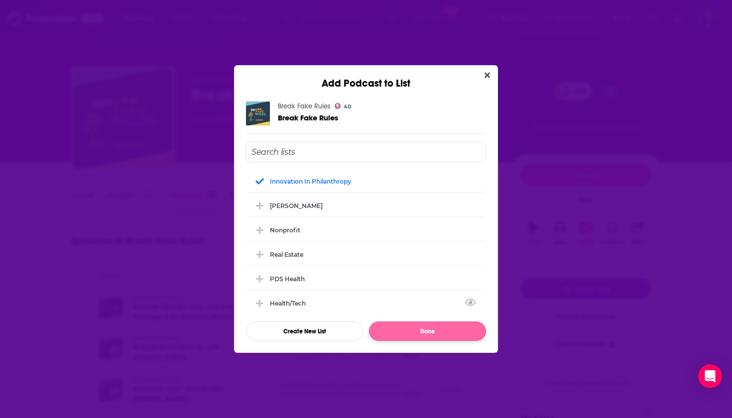
click at [411, 331] on button "Done" at bounding box center [427, 331] width 117 height 19
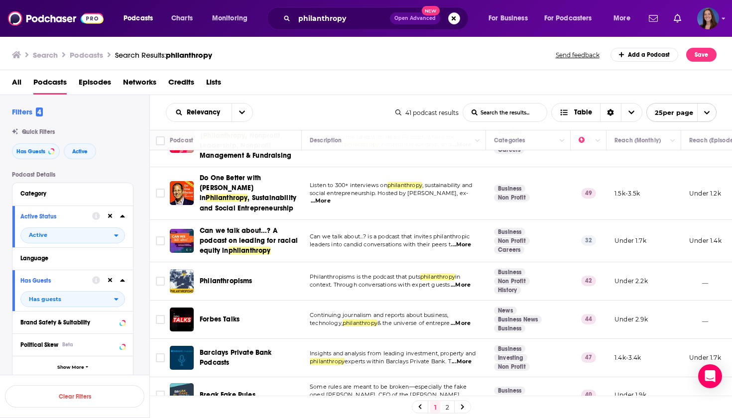
scroll to position [125, 0]
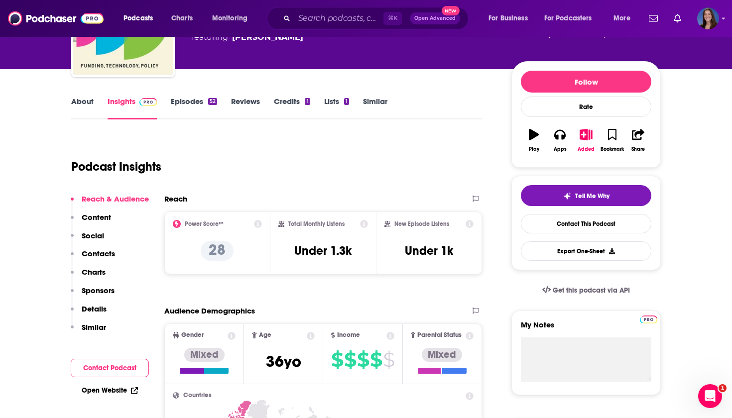
scroll to position [101, 0]
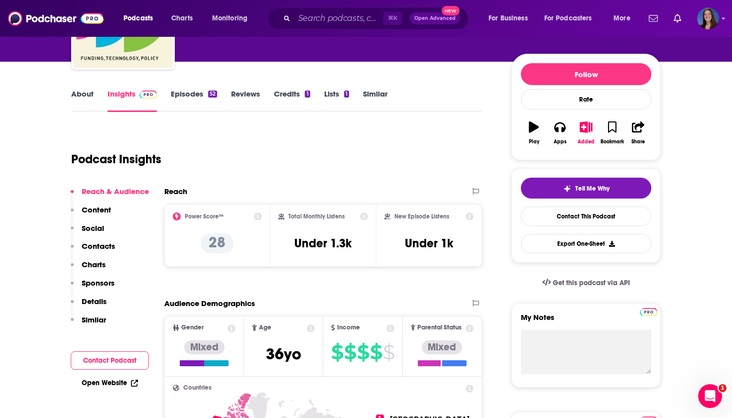
click at [190, 96] on link "Episodes 52" at bounding box center [194, 100] width 46 height 23
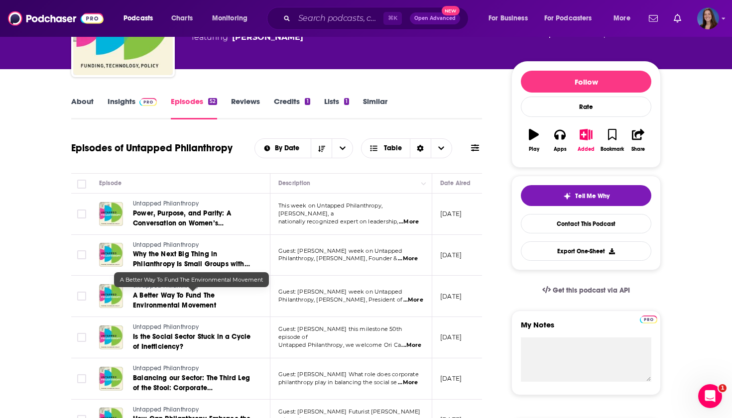
scroll to position [106, 0]
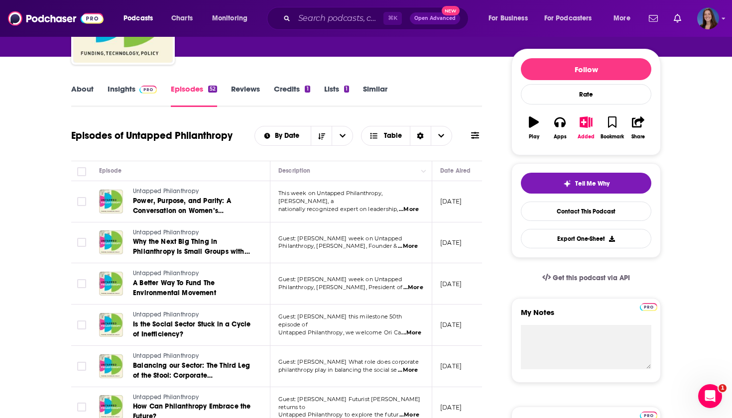
click at [415, 206] on span "...More" at bounding box center [409, 210] width 20 height 8
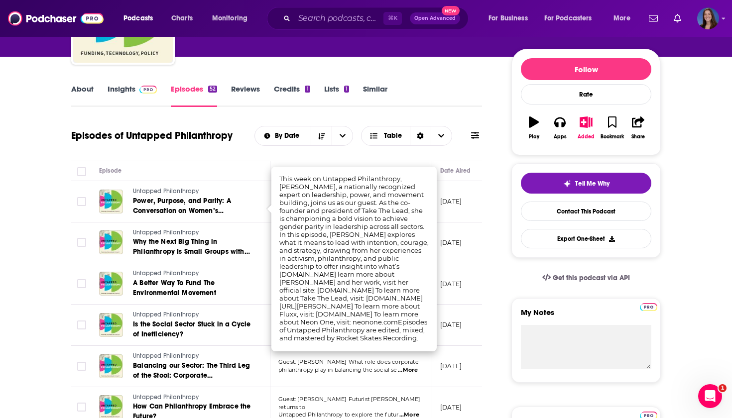
click at [222, 170] on div "Episode" at bounding box center [180, 171] width 163 height 12
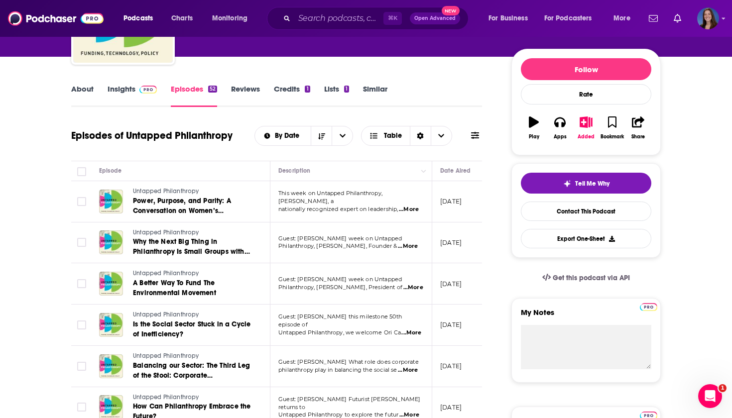
click at [413, 245] on span "...More" at bounding box center [408, 247] width 20 height 8
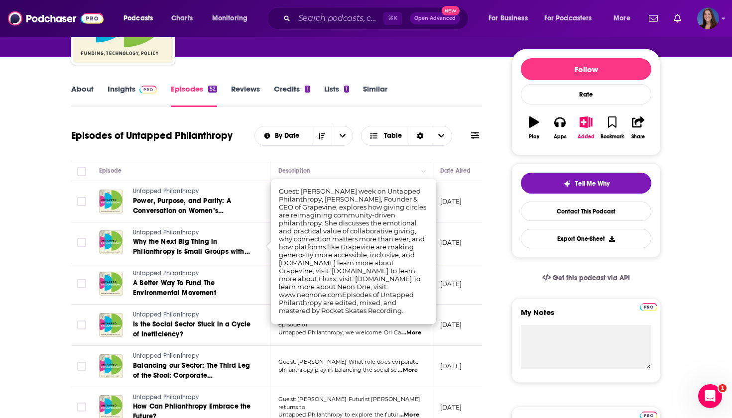
click at [215, 149] on div "Episodes of Untapped Philanthropy By Date Table" at bounding box center [276, 142] width 411 height 38
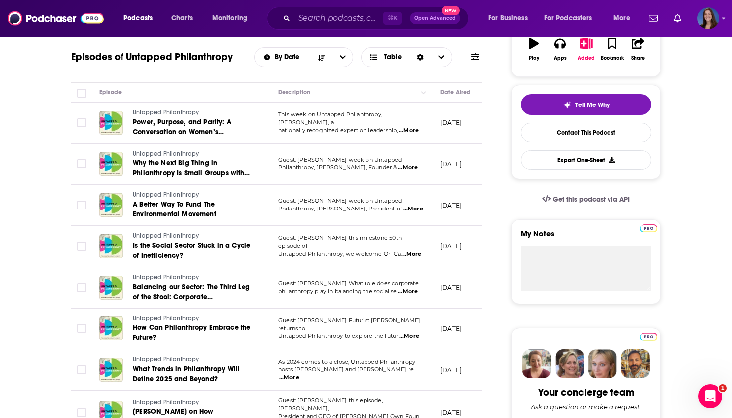
scroll to position [222, 0]
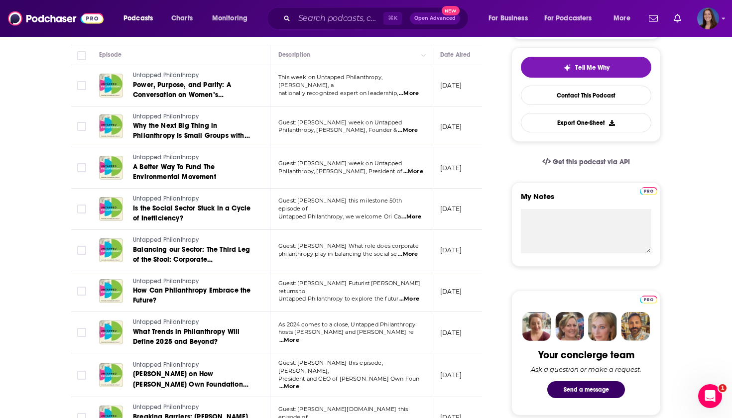
click at [412, 171] on span "...More" at bounding box center [413, 172] width 20 height 8
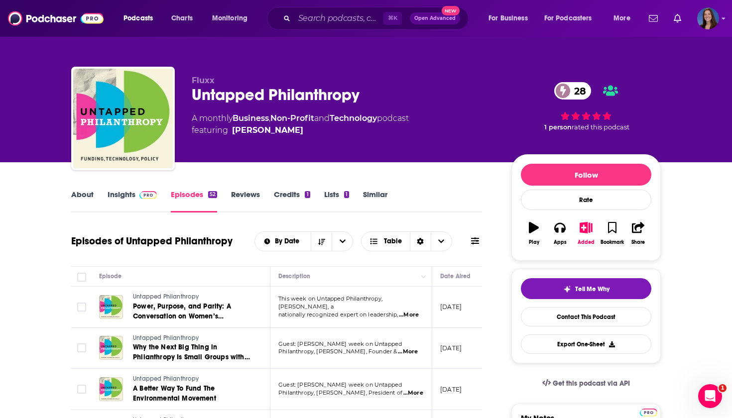
scroll to position [0, 0]
click at [585, 231] on icon "button" at bounding box center [586, 227] width 12 height 11
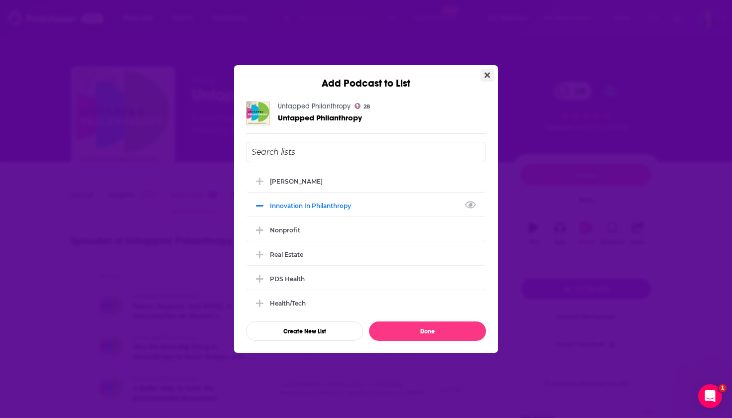
click at [487, 76] on icon "Close" at bounding box center [487, 75] width 5 height 5
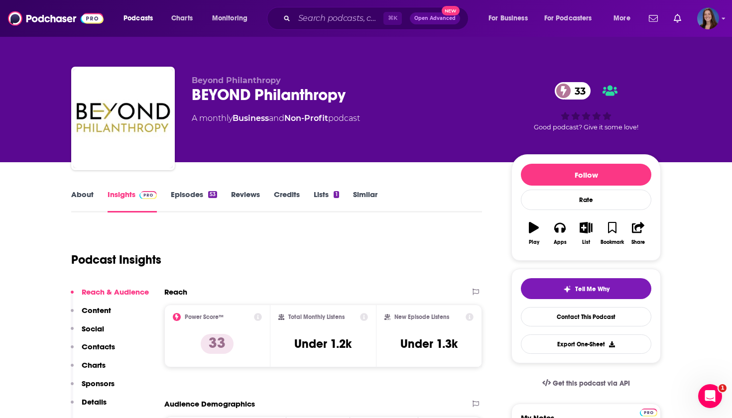
click at [197, 199] on link "Episodes 53" at bounding box center [194, 201] width 46 height 23
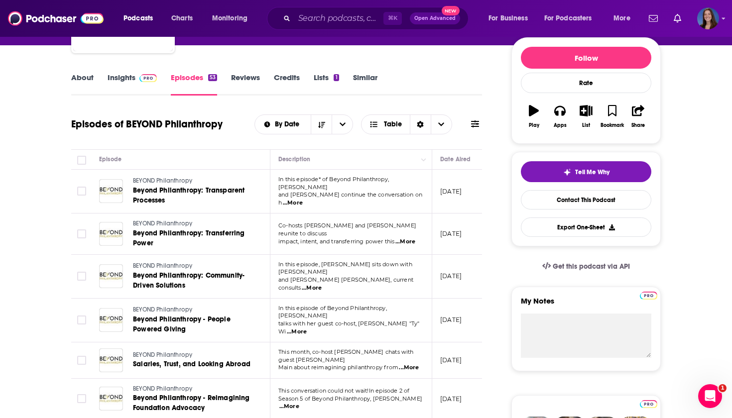
scroll to position [145, 0]
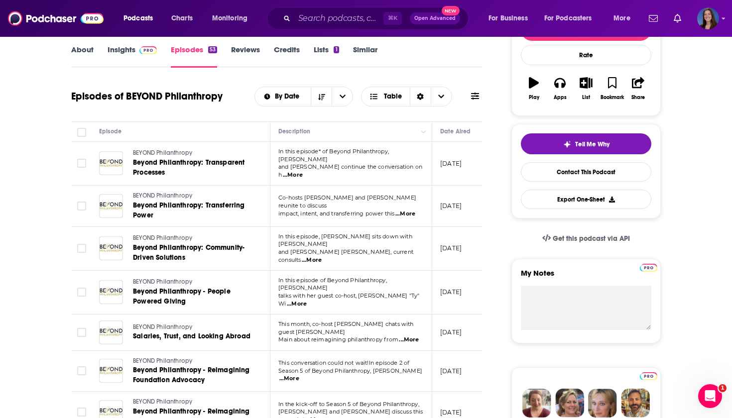
click at [389, 162] on span "In this episode* of Beyond Philanthropy, Monique" at bounding box center [333, 155] width 111 height 15
click at [303, 171] on span "...More" at bounding box center [293, 175] width 20 height 8
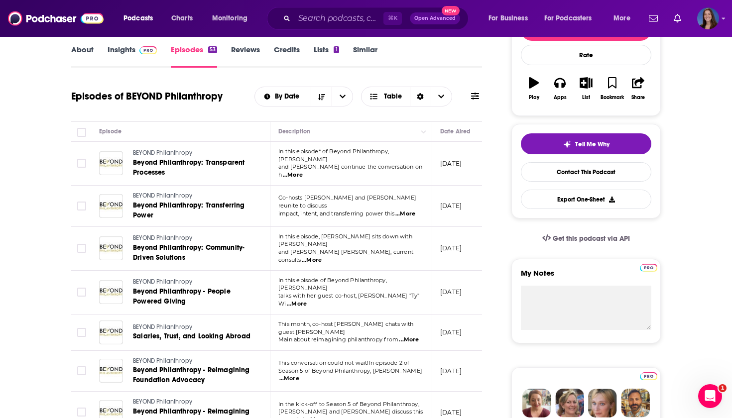
click at [411, 210] on span "...More" at bounding box center [405, 214] width 20 height 8
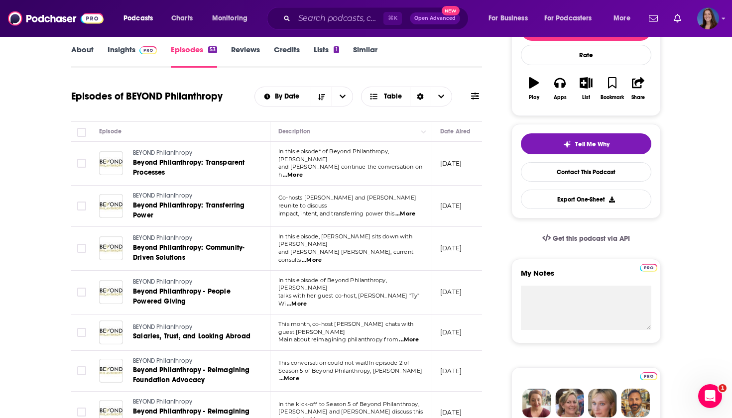
click at [412, 247] on p "In this episode, Valerie sits down with Andrea Arenas" at bounding box center [350, 241] width 145 height 16
click at [322, 256] on span "...More" at bounding box center [312, 260] width 20 height 8
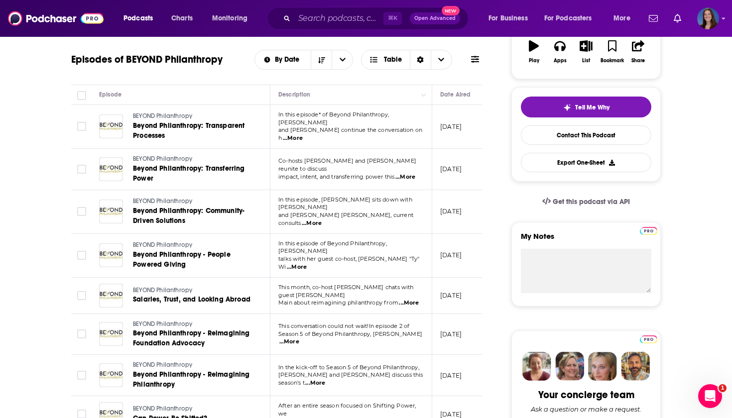
click at [307, 263] on span "...More" at bounding box center [297, 267] width 20 height 8
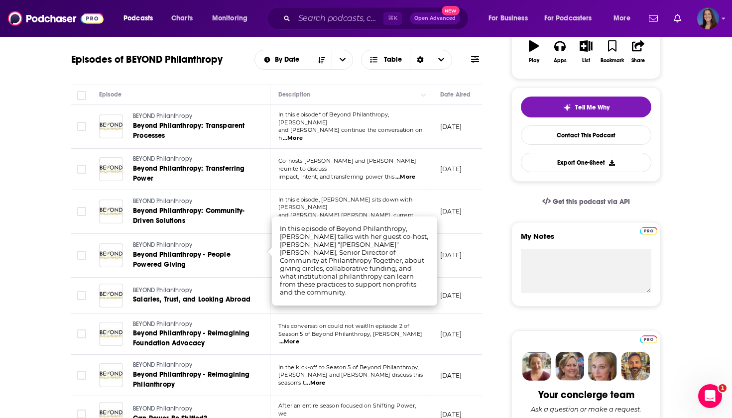
click at [515, 220] on div "Get this podcast via API" at bounding box center [585, 214] width 149 height 16
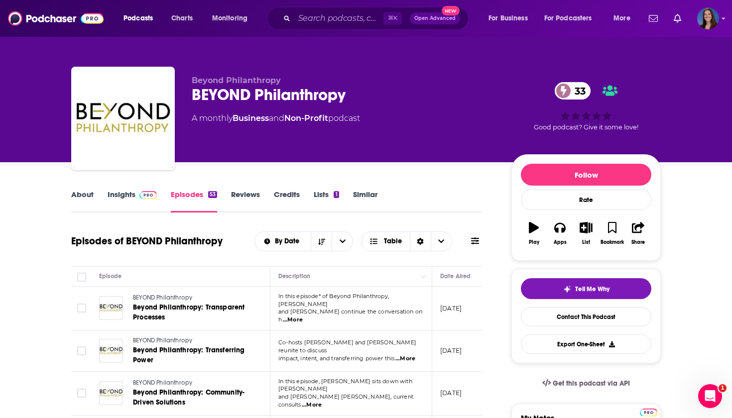
scroll to position [0, 0]
click at [585, 231] on icon "button" at bounding box center [586, 227] width 12 height 11
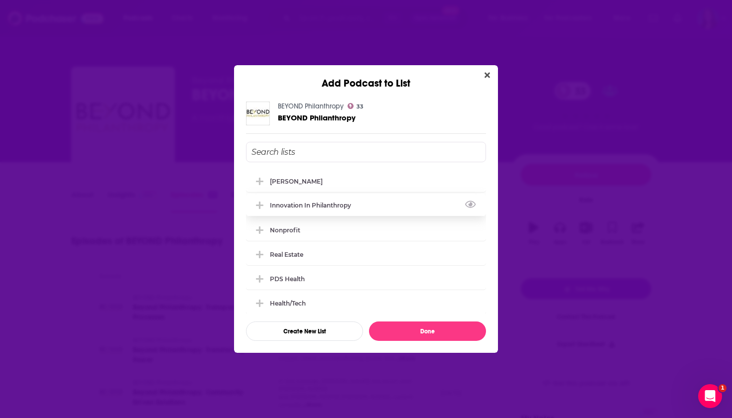
click at [316, 208] on div "Innovation in Philanthropy" at bounding box center [313, 205] width 87 height 7
click at [404, 324] on button "Done" at bounding box center [427, 331] width 117 height 19
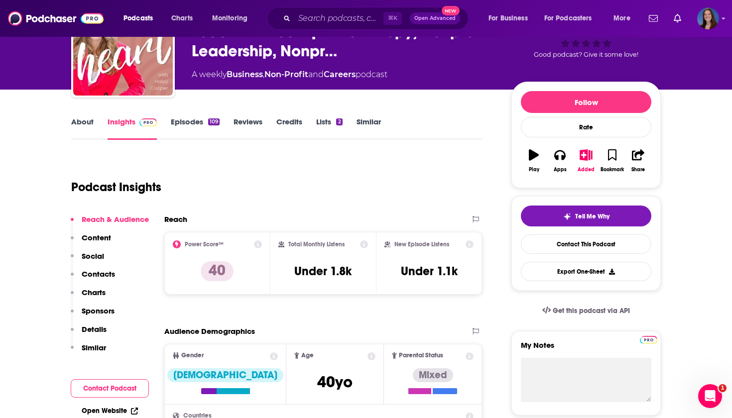
scroll to position [66, 0]
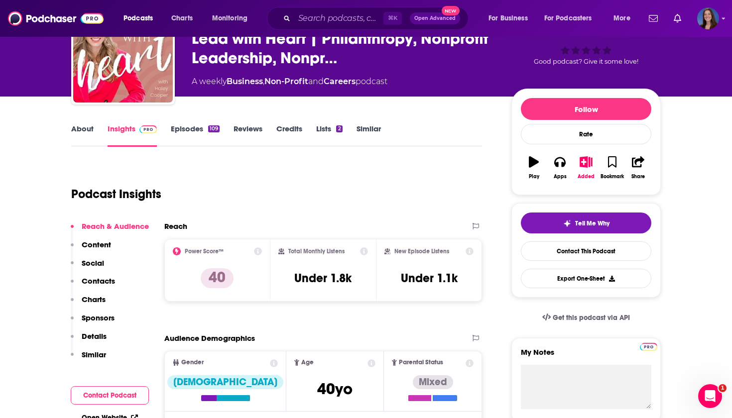
click at [188, 129] on link "Episodes 109" at bounding box center [195, 135] width 49 height 23
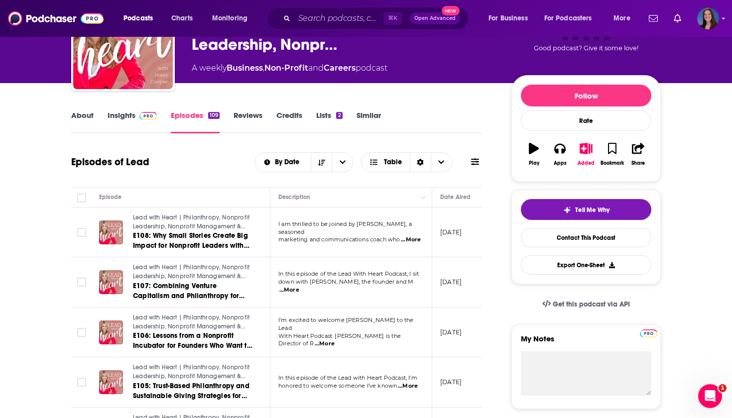
scroll to position [104, 0]
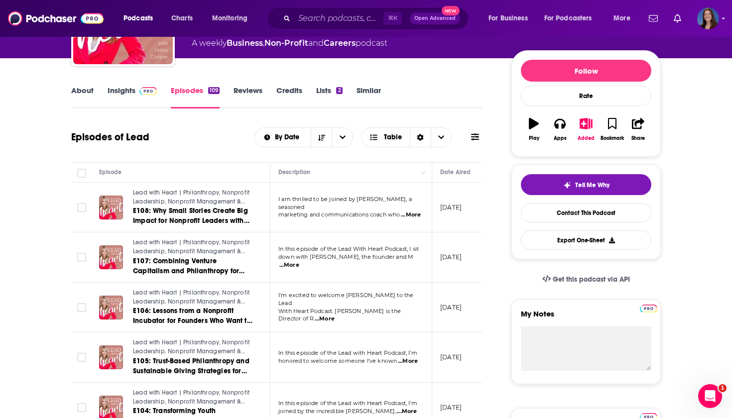
click at [410, 217] on span "...More" at bounding box center [411, 215] width 20 height 8
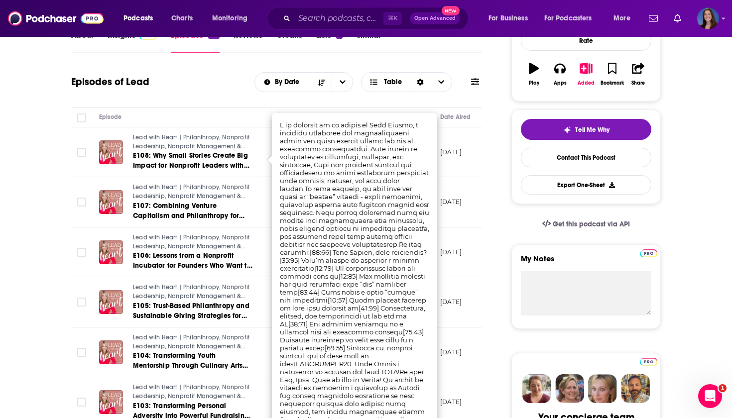
scroll to position [160, 0]
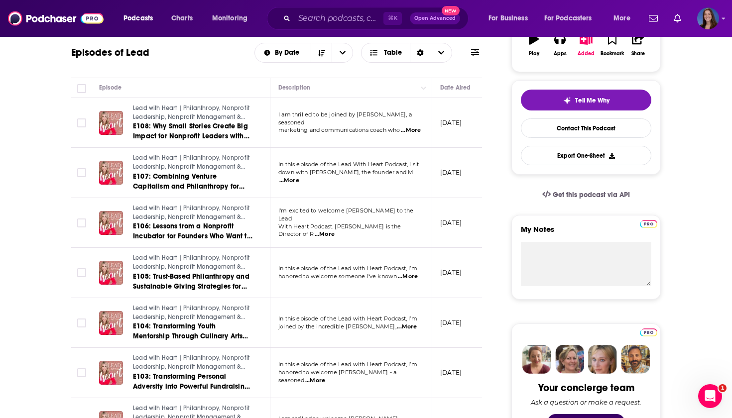
click at [299, 177] on span "...More" at bounding box center [289, 181] width 20 height 8
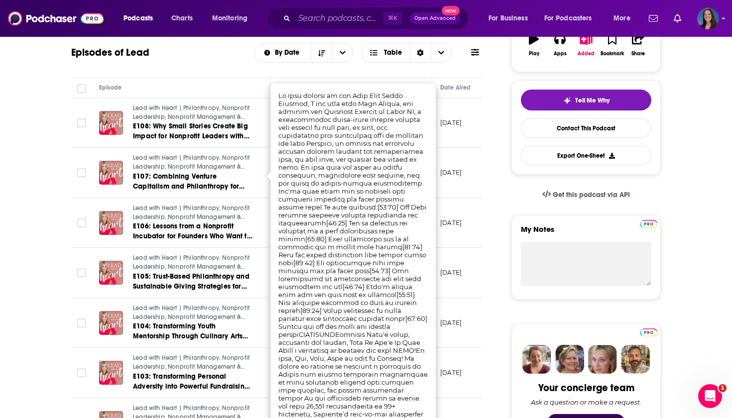
scroll to position [213, 0]
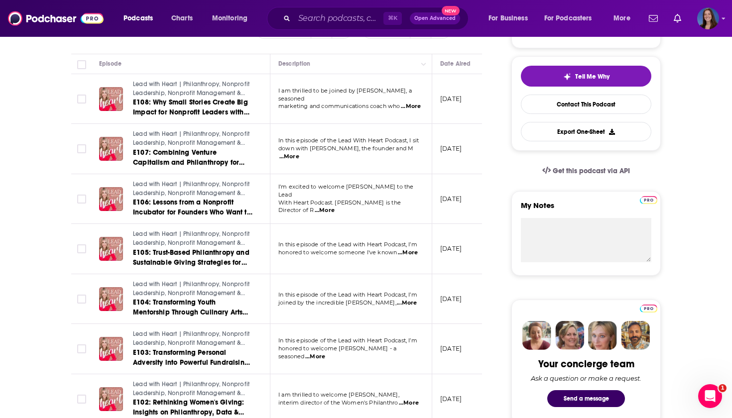
scroll to position [233, 0]
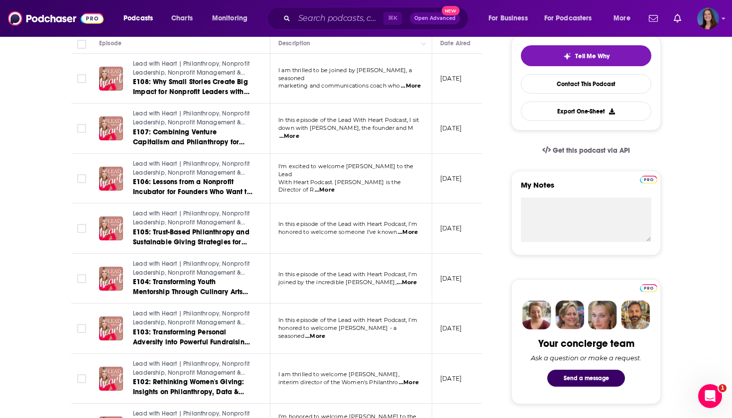
click at [335, 186] on span "...More" at bounding box center [325, 190] width 20 height 8
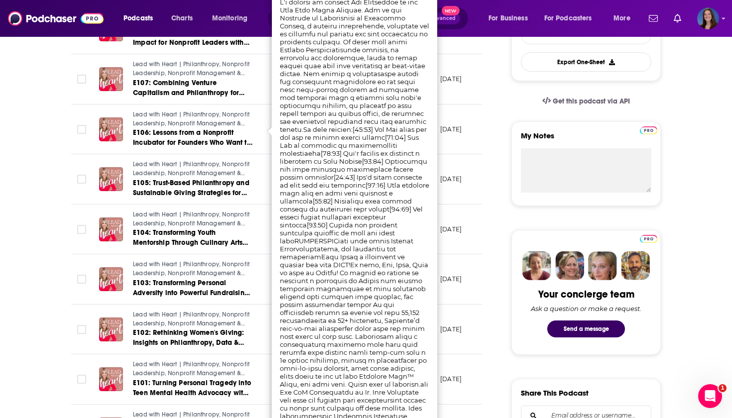
scroll to position [290, 0]
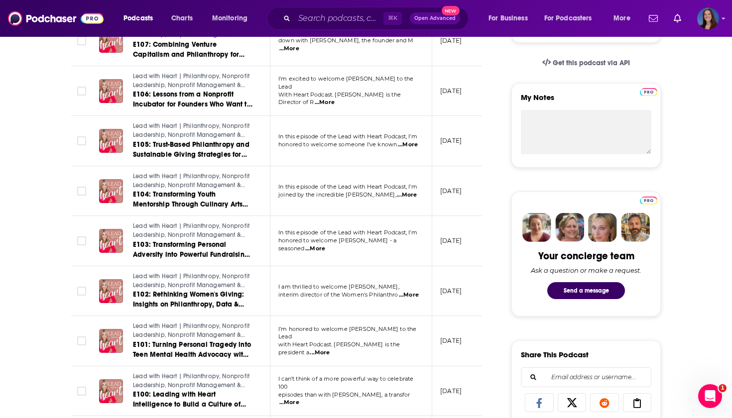
scroll to position [326, 0]
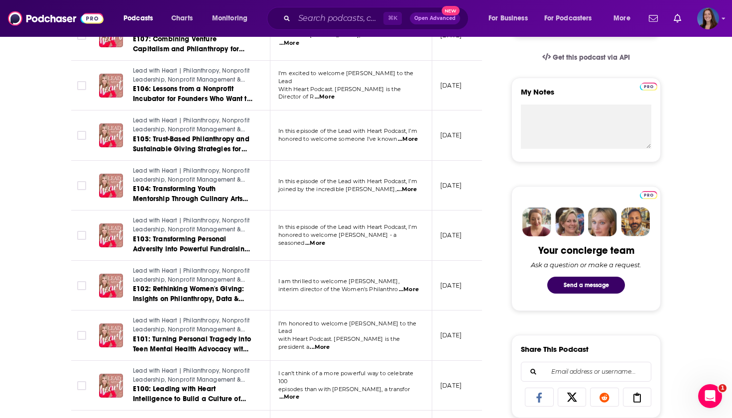
click at [325, 240] on span "...More" at bounding box center [315, 244] width 20 height 8
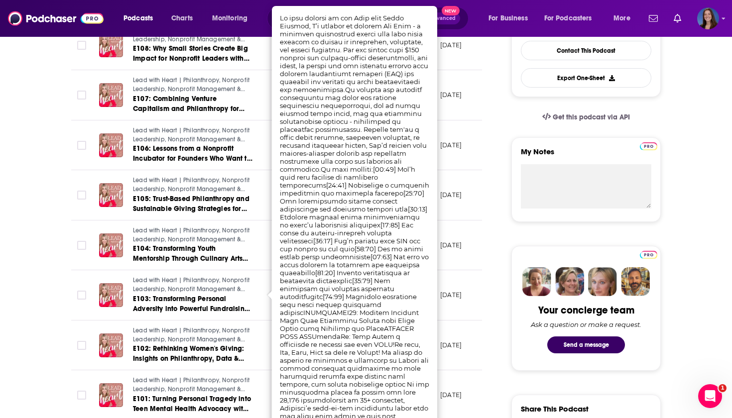
scroll to position [263, 0]
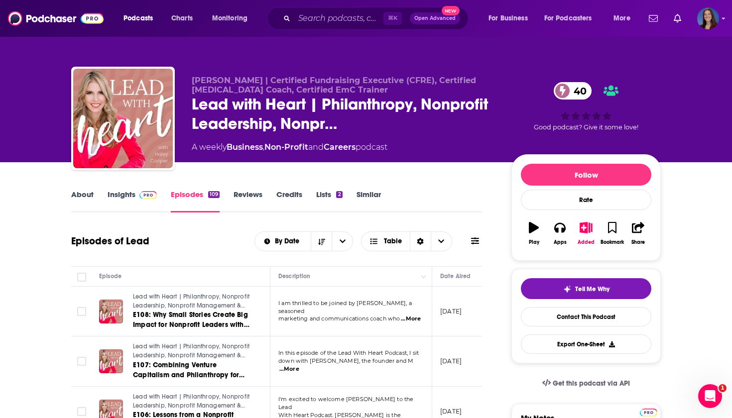
scroll to position [0, 0]
click at [582, 236] on button "Added" at bounding box center [586, 234] width 26 height 36
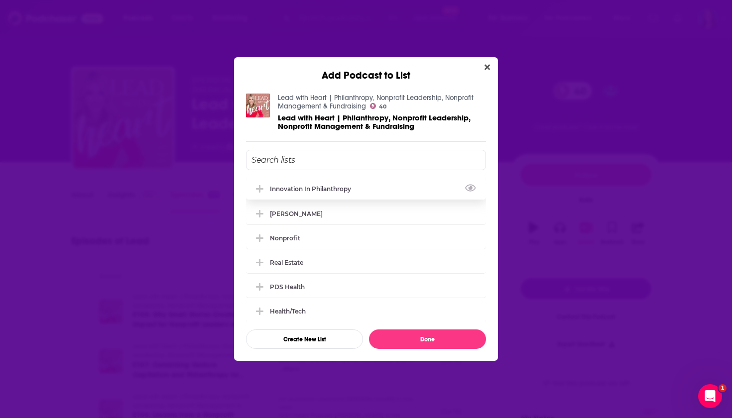
click at [330, 191] on div "Innovation in Philanthropy" at bounding box center [313, 188] width 87 height 7
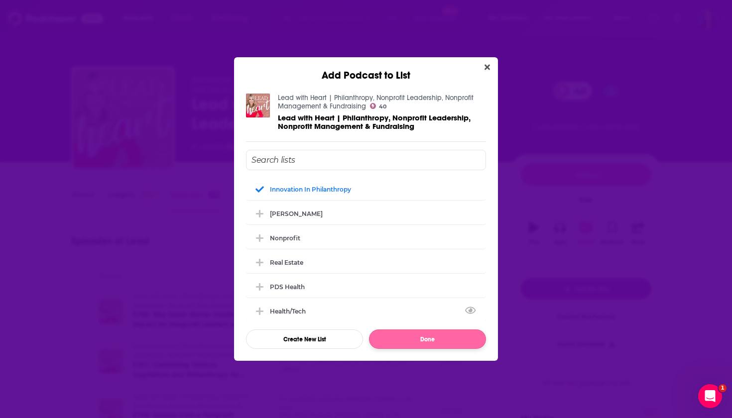
click at [421, 340] on button "Done" at bounding box center [427, 339] width 117 height 19
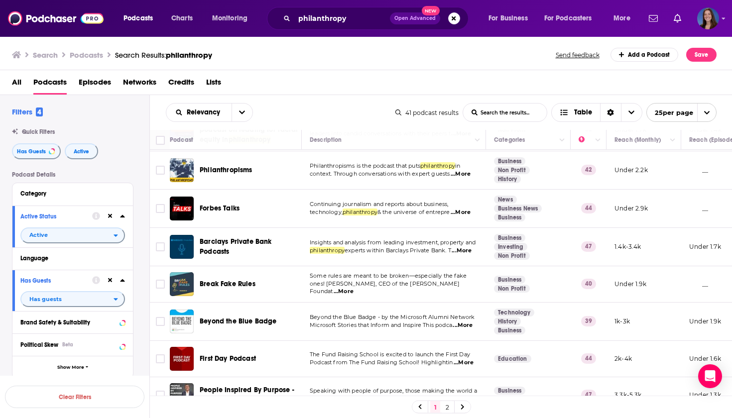
scroll to position [258, 0]
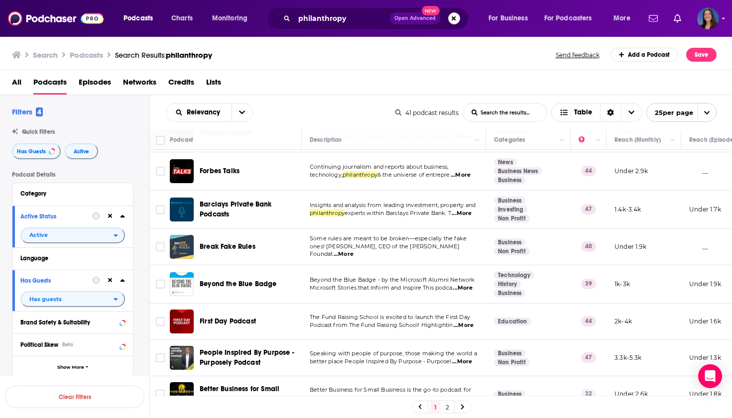
click at [462, 288] on span "...More" at bounding box center [463, 288] width 20 height 8
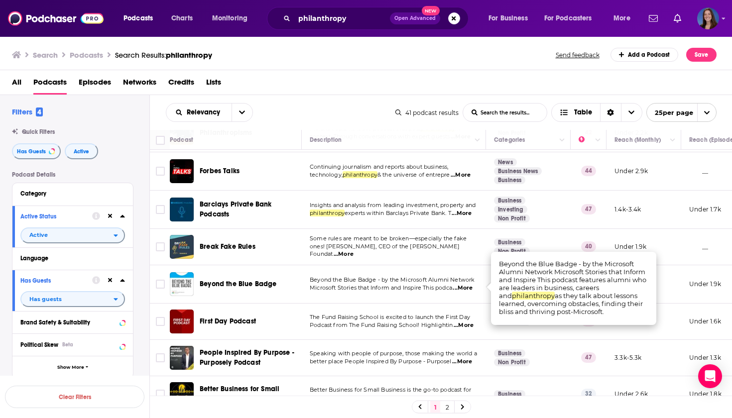
scroll to position [275, 0]
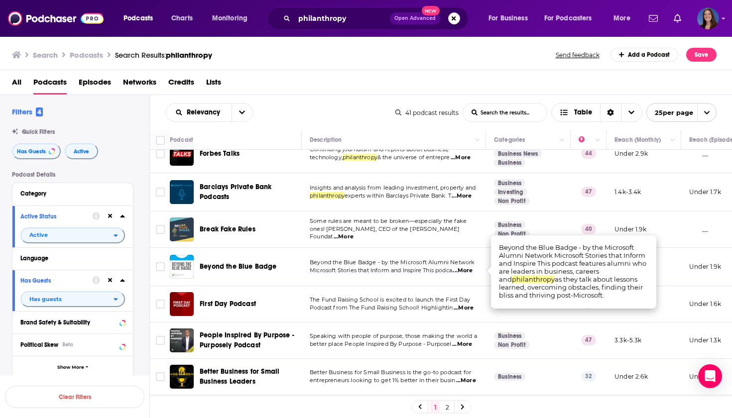
click at [469, 307] on span "...More" at bounding box center [464, 308] width 20 height 8
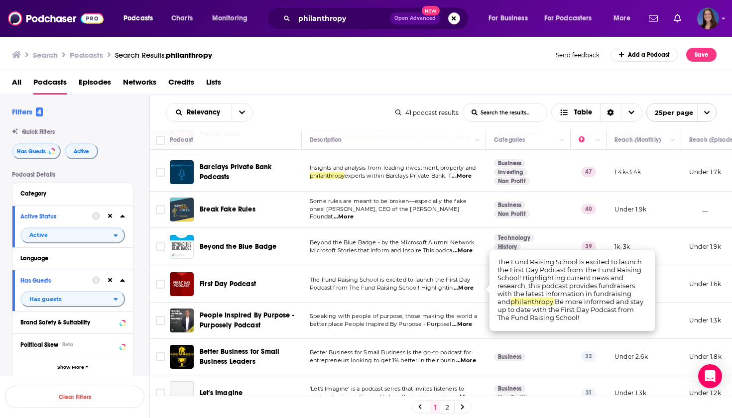
scroll to position [298, 0]
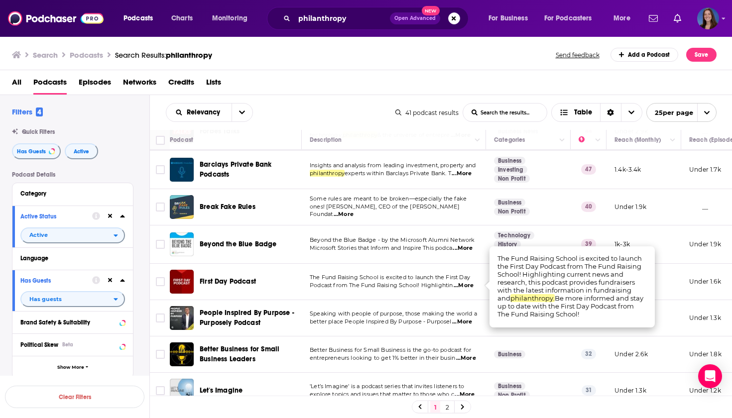
click at [465, 326] on span "...More" at bounding box center [462, 322] width 20 height 8
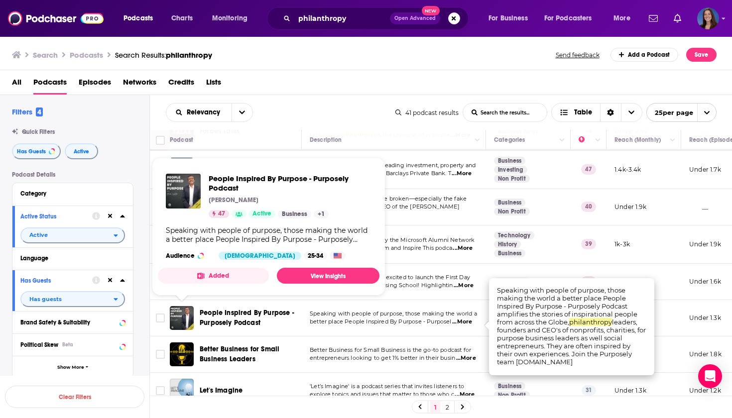
click at [180, 317] on img "People Inspired By Purpose - Purposely Podcast" at bounding box center [182, 318] width 24 height 24
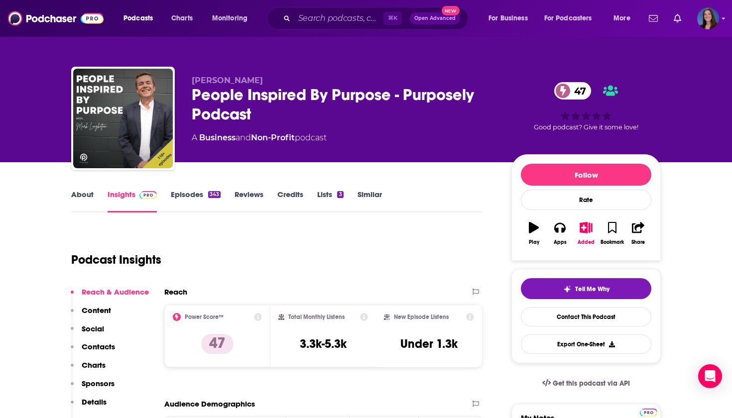
click at [187, 195] on link "Episodes 343" at bounding box center [196, 201] width 50 height 23
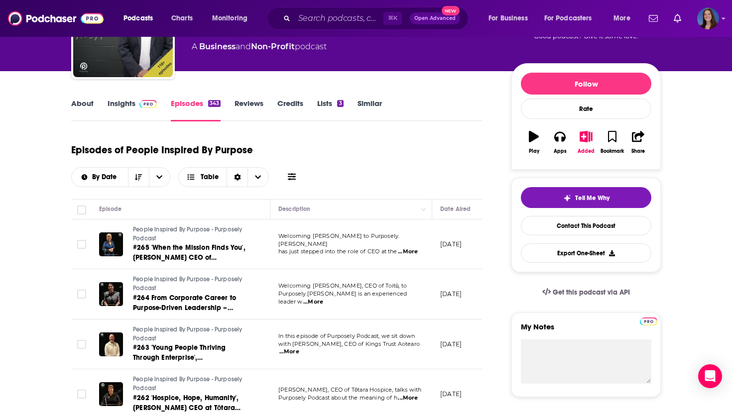
scroll to position [96, 0]
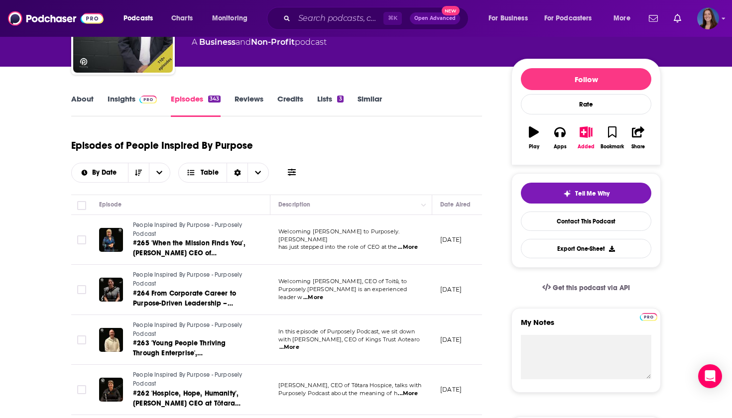
click at [407, 244] on span "...More" at bounding box center [408, 248] width 20 height 8
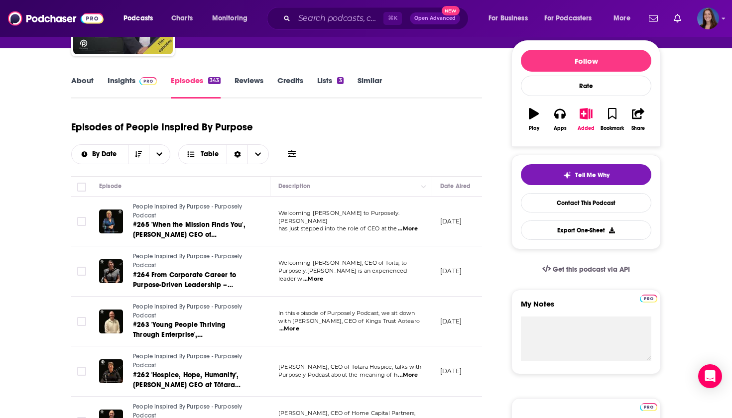
scroll to position [162, 0]
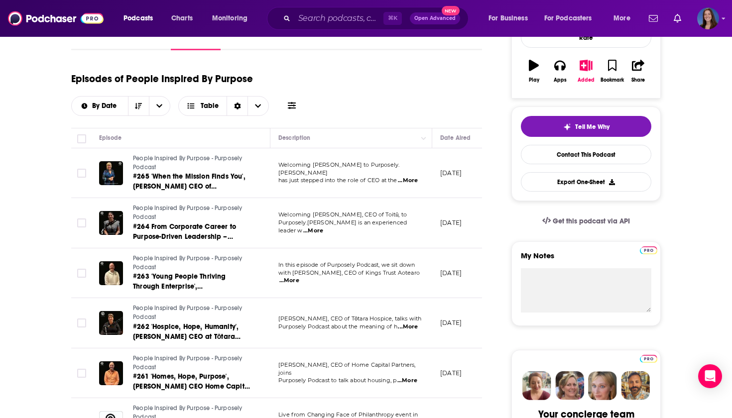
click at [323, 227] on span "...More" at bounding box center [313, 231] width 20 height 8
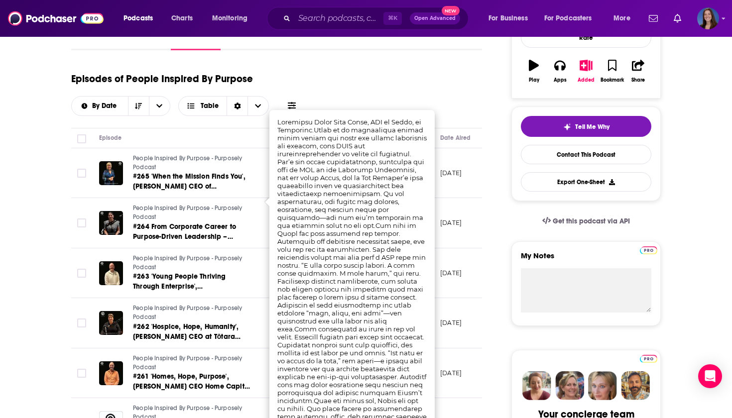
scroll to position [198, 0]
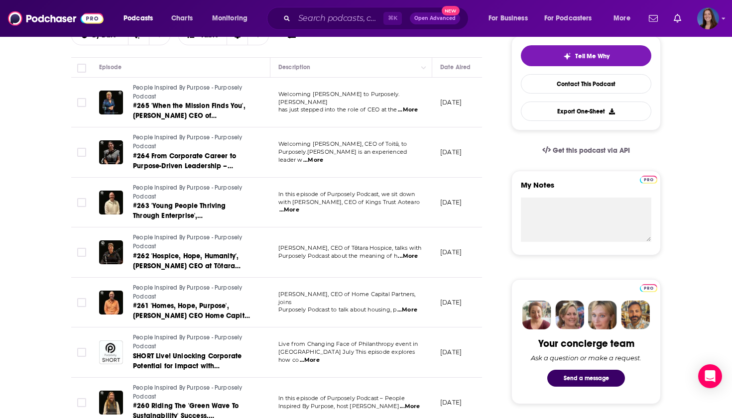
scroll to position [236, 0]
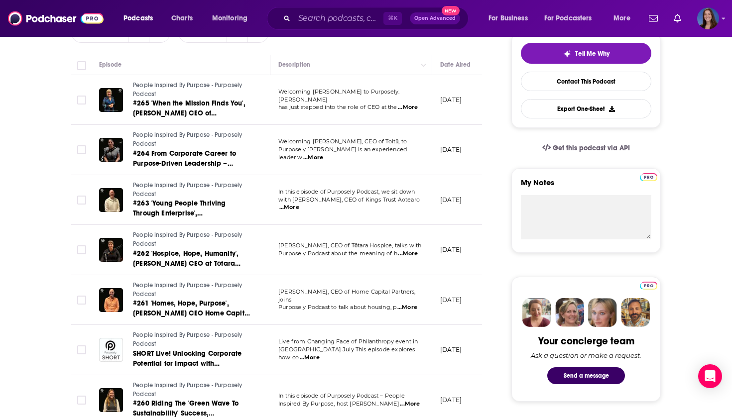
click at [415, 304] on span "...More" at bounding box center [407, 308] width 20 height 8
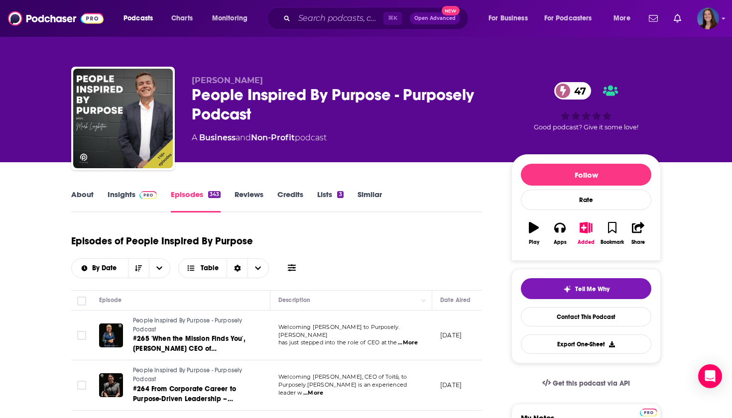
scroll to position [0, 0]
click at [587, 232] on icon "button" at bounding box center [586, 227] width 12 height 11
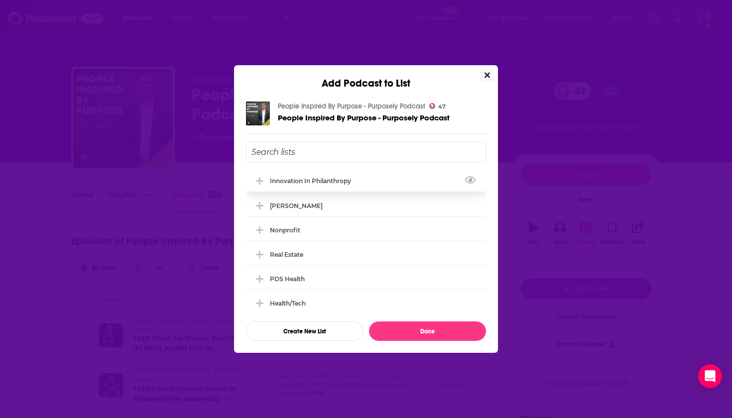
click at [341, 182] on div "Innovation in Philanthropy" at bounding box center [313, 180] width 87 height 7
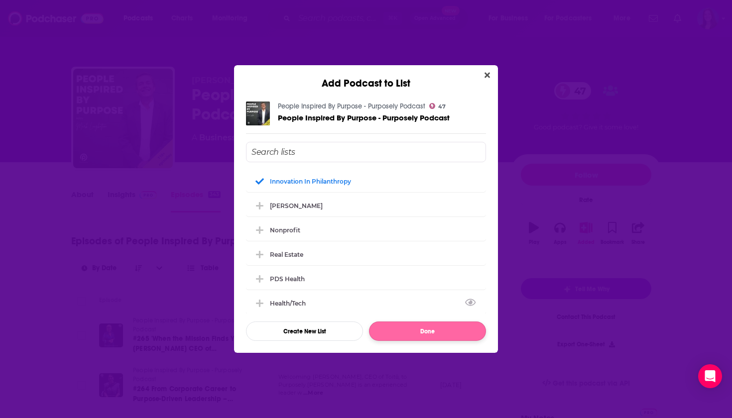
click at [419, 330] on button "Done" at bounding box center [427, 331] width 117 height 19
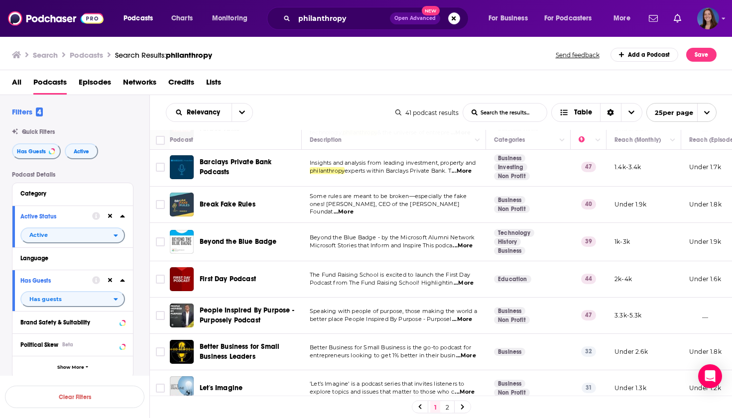
scroll to position [313, 0]
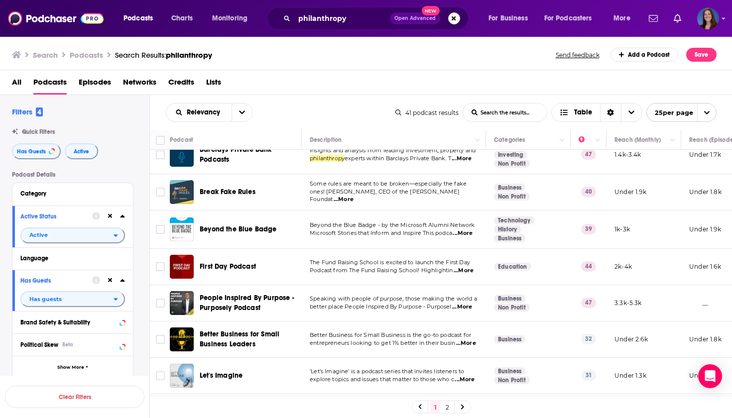
click at [456, 346] on span "...More" at bounding box center [466, 344] width 20 height 8
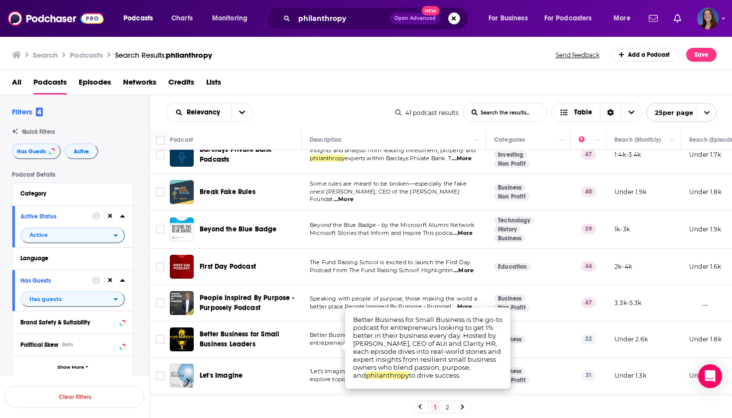
click at [301, 351] on div "Better Business for Small Business Leaders" at bounding box center [252, 340] width 104 height 24
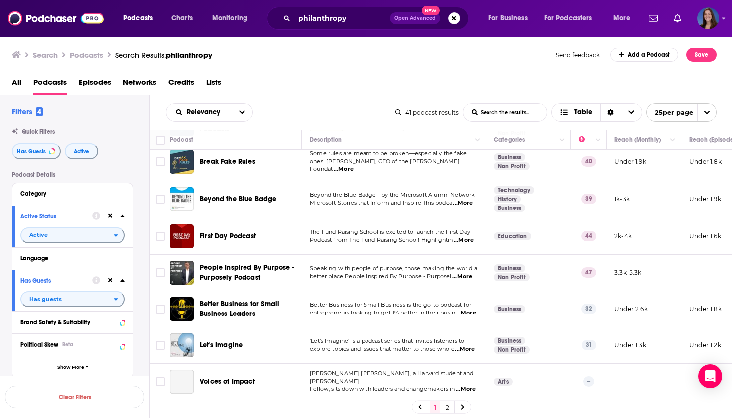
scroll to position [359, 0]
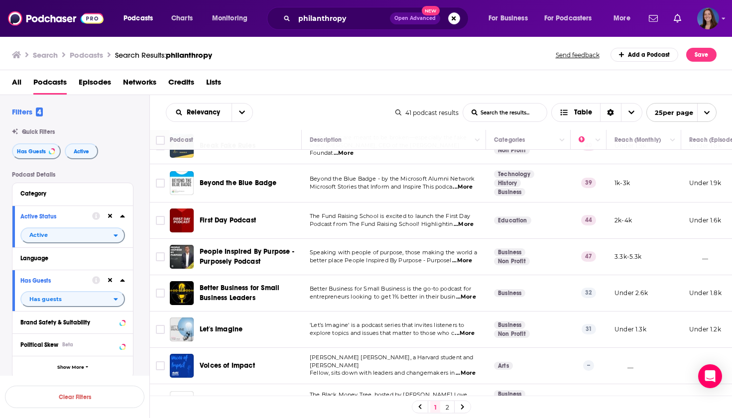
click at [455, 336] on span "...More" at bounding box center [465, 334] width 20 height 8
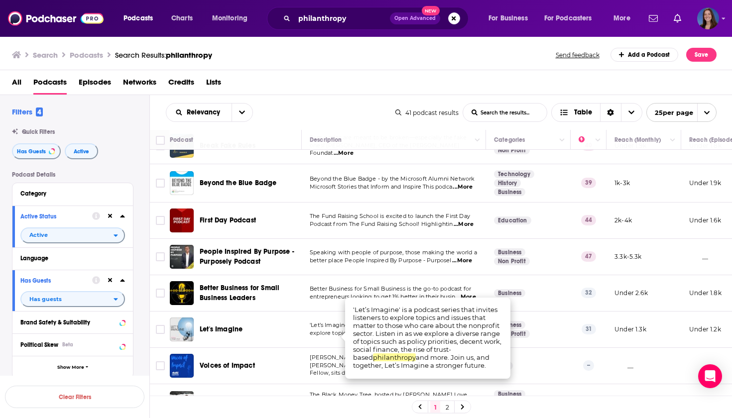
click at [297, 334] on div "Let's Imagine" at bounding box center [252, 330] width 104 height 10
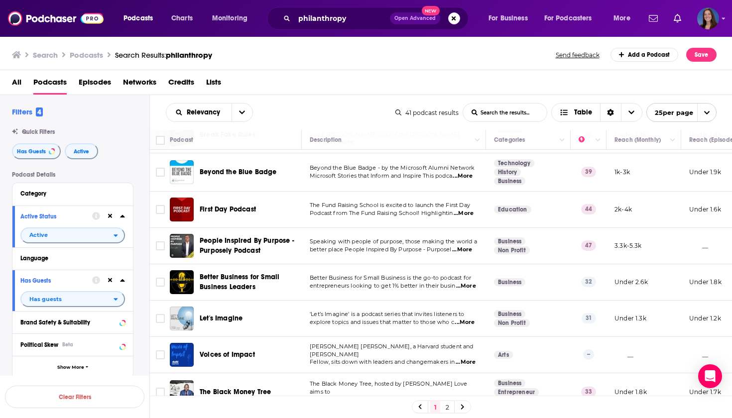
scroll to position [372, 0]
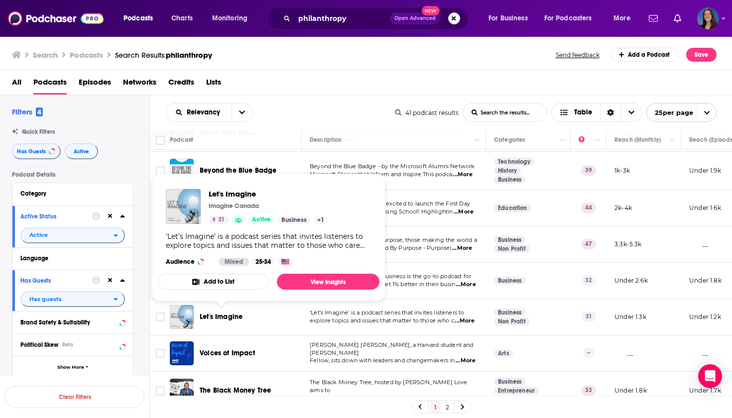
click at [226, 316] on span "Let's Imagine" at bounding box center [221, 317] width 43 height 8
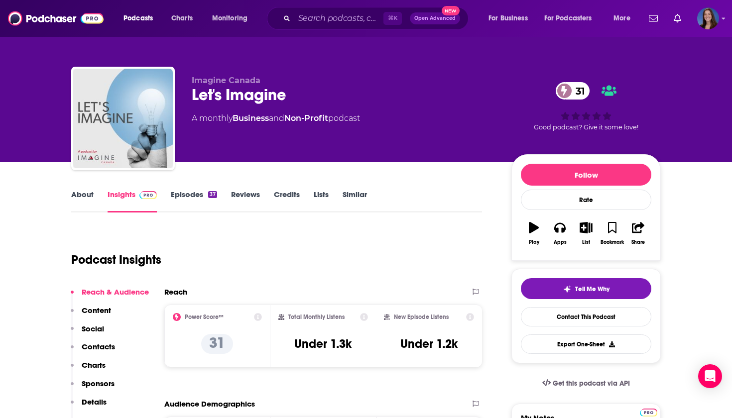
click at [192, 194] on link "Episodes 37" at bounding box center [194, 201] width 46 height 23
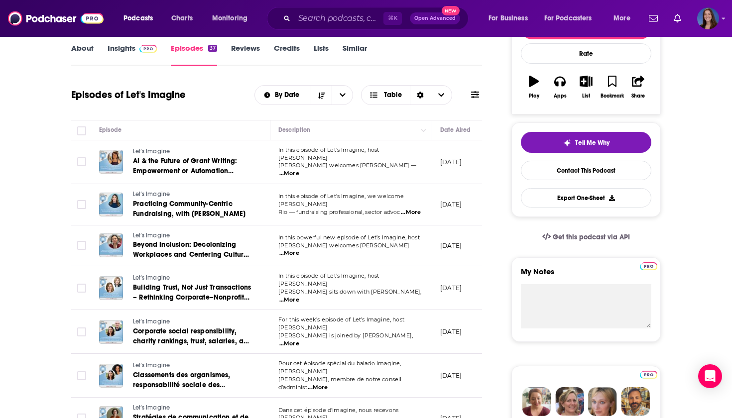
scroll to position [150, 0]
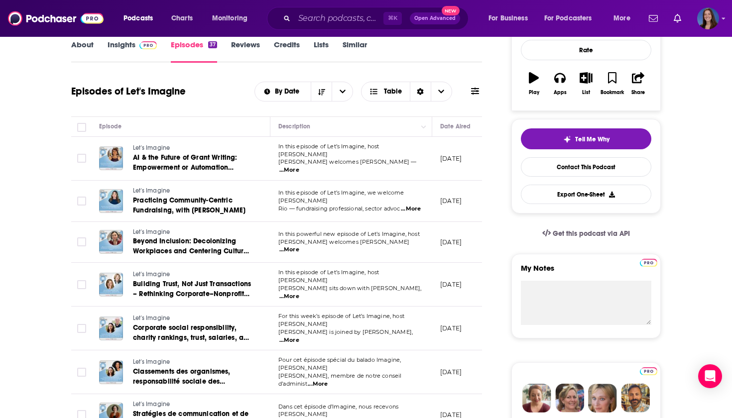
click at [413, 205] on span "...More" at bounding box center [411, 209] width 20 height 8
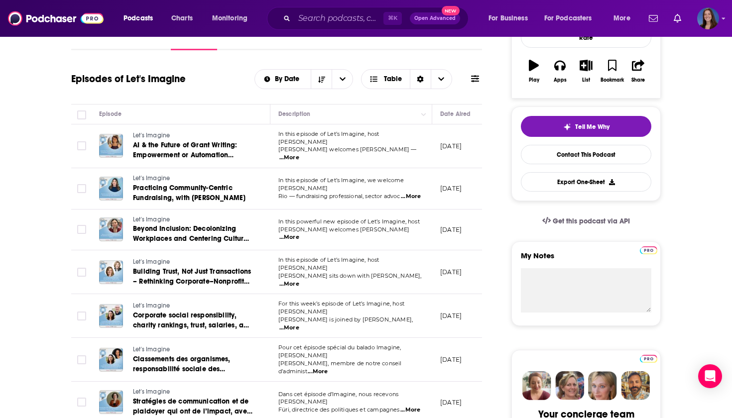
scroll to position [164, 0]
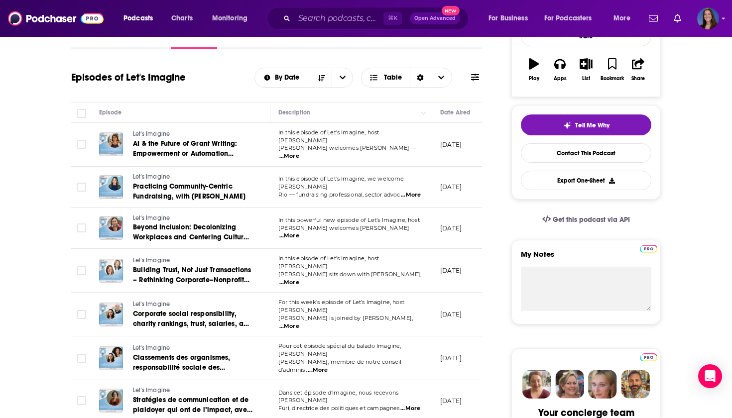
click at [299, 232] on span "...More" at bounding box center [289, 236] width 20 height 8
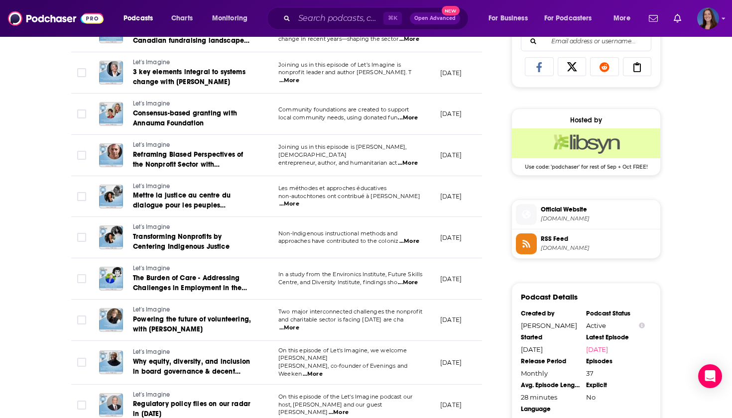
scroll to position [680, 0]
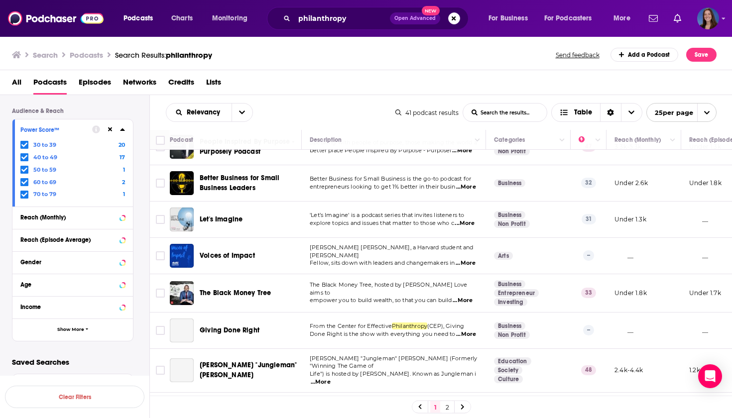
scroll to position [494, 0]
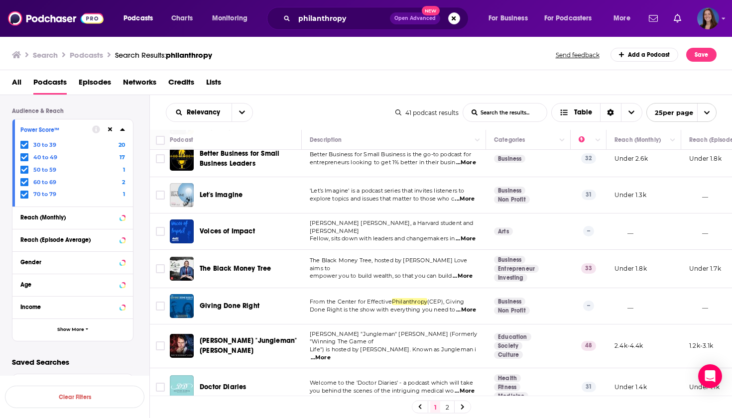
click at [468, 239] on span "...More" at bounding box center [466, 239] width 20 height 8
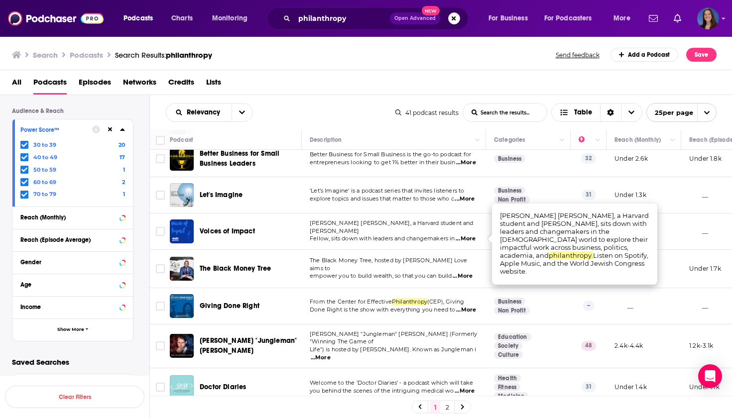
click at [475, 223] on p "[PERSON_NAME] [PERSON_NAME], a Harvard student and [PERSON_NAME]" at bounding box center [394, 228] width 168 height 16
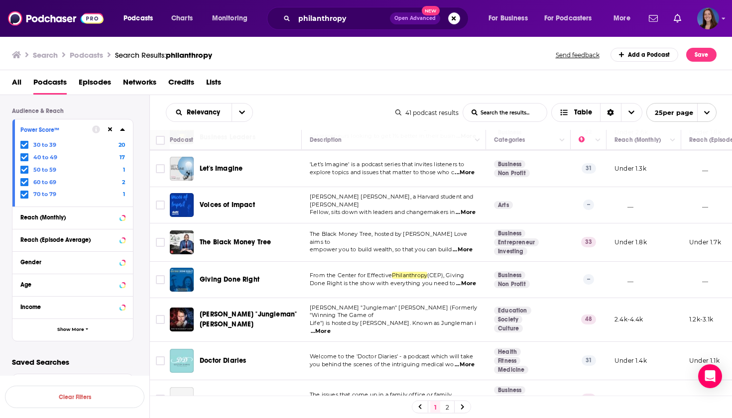
scroll to position [521, 0]
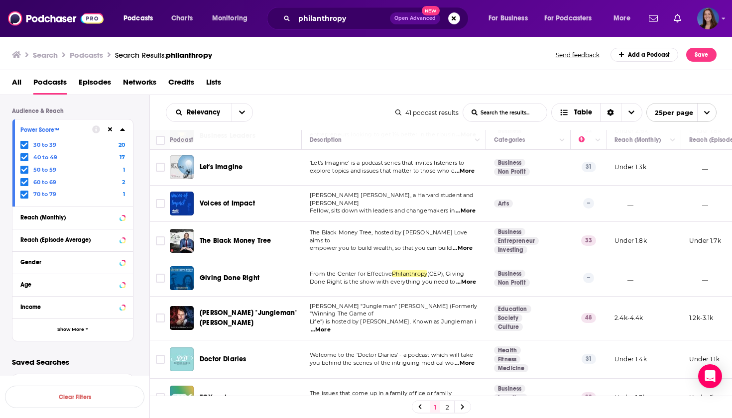
click at [467, 279] on span "...More" at bounding box center [466, 282] width 20 height 8
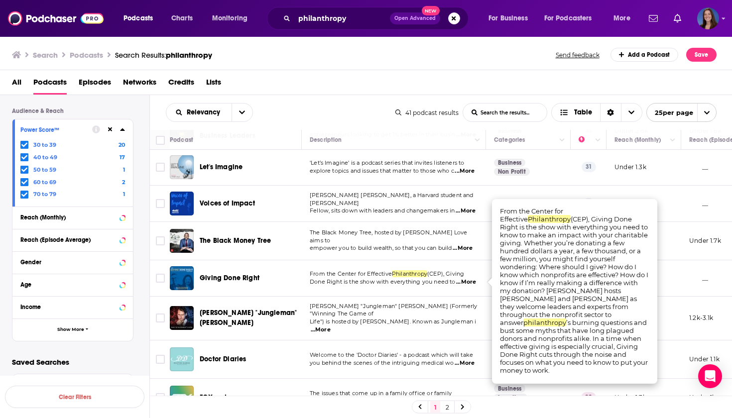
click at [473, 265] on td "From the Center for Effective Philanthropy (CEP), Giving Done Right is the show…" at bounding box center [394, 278] width 184 height 36
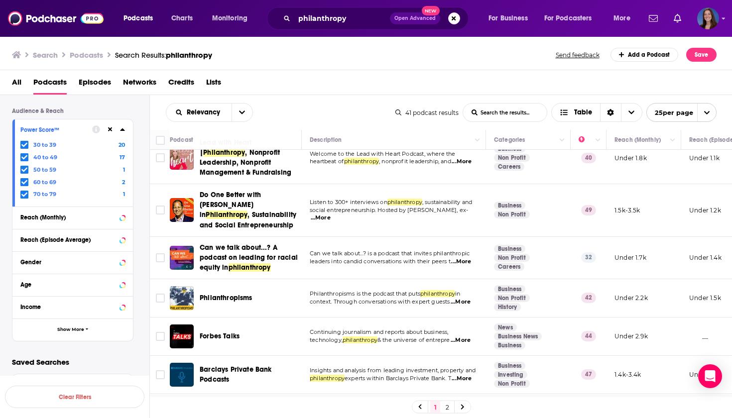
scroll to position [50, 0]
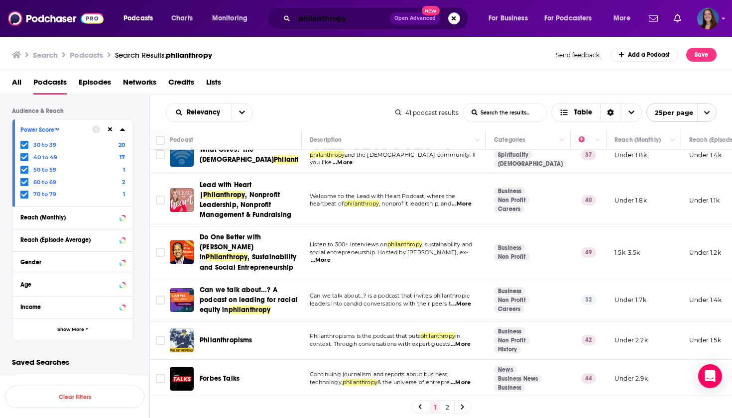
click at [300, 17] on input "philanthropy" at bounding box center [342, 18] width 96 height 16
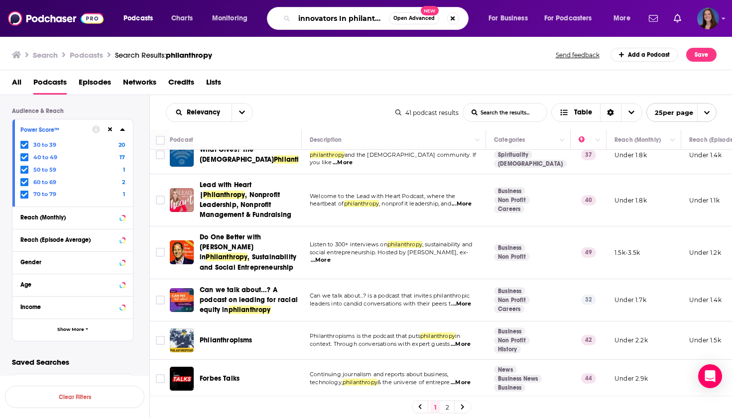
type input "innovators In philanthropy"
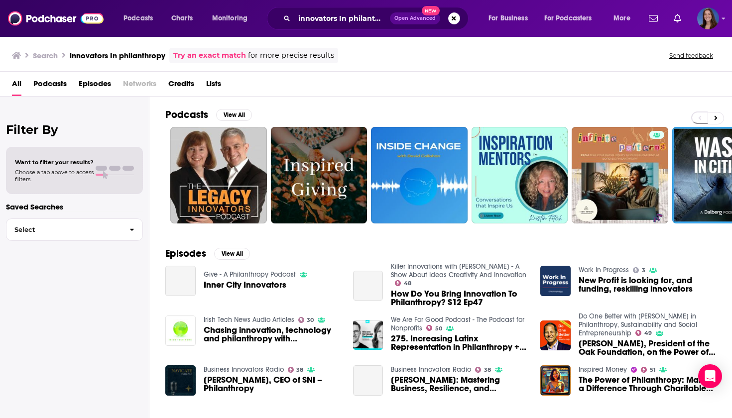
click at [52, 85] on span "Podcasts" at bounding box center [49, 86] width 33 height 20
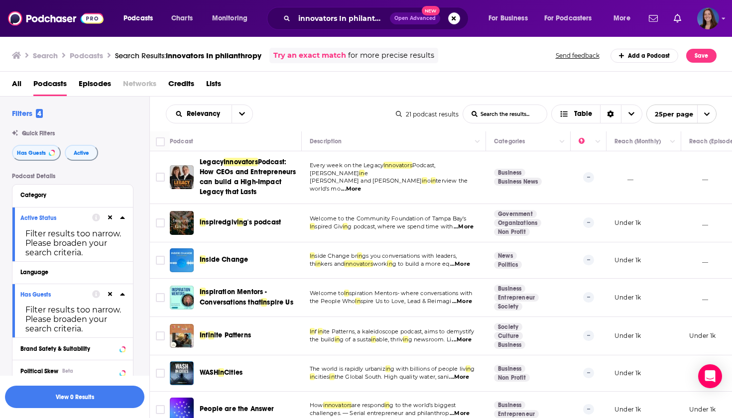
click at [256, 174] on span "Podcast: How CEOs and Entrepreneurs can build a High-Impact Legacy that Lasts" at bounding box center [248, 177] width 96 height 38
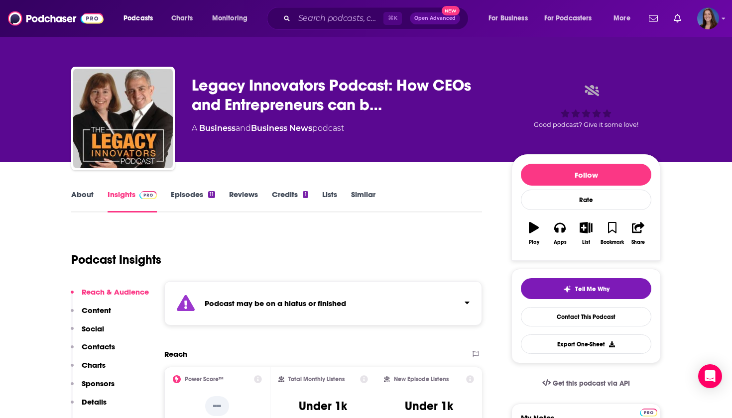
click at [188, 194] on link "Episodes 11" at bounding box center [193, 201] width 44 height 23
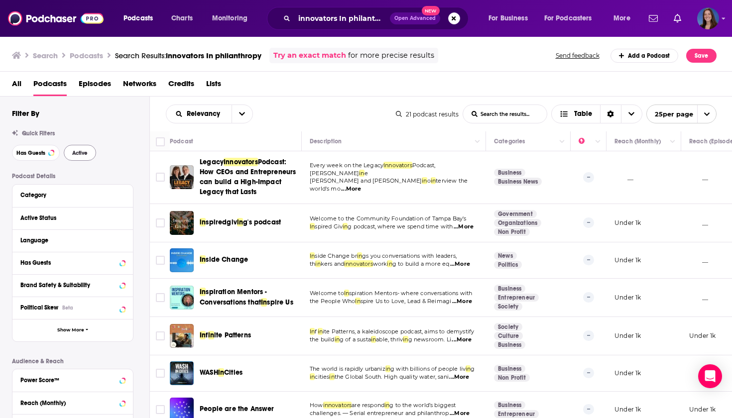
click at [75, 150] on span "Active" at bounding box center [79, 152] width 15 height 5
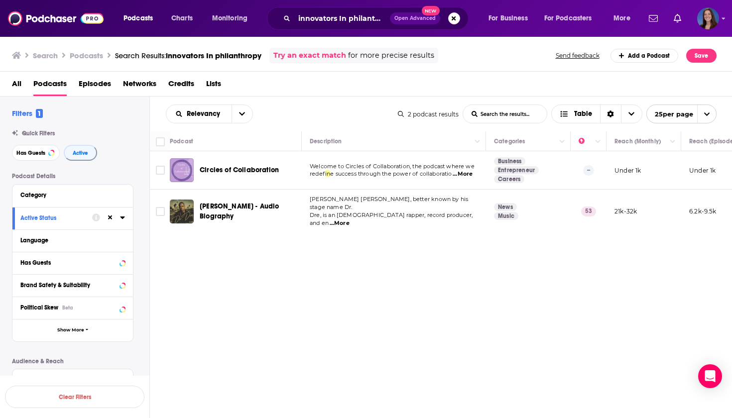
click at [470, 174] on span "...More" at bounding box center [463, 174] width 20 height 8
click at [255, 172] on span "Circles of Collaboration" at bounding box center [239, 170] width 79 height 8
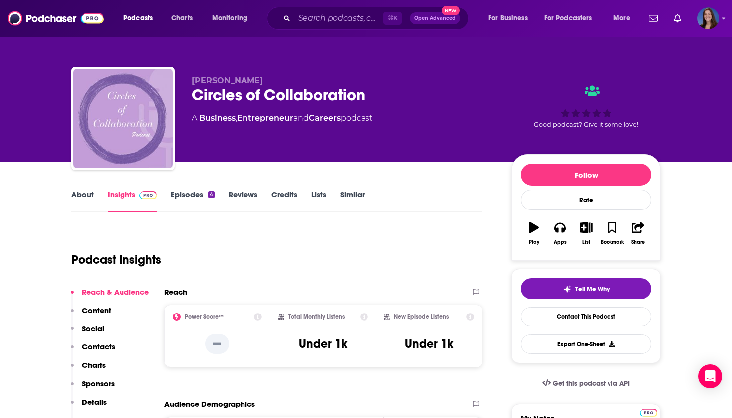
click at [190, 198] on link "Episodes 4" at bounding box center [193, 201] width 44 height 23
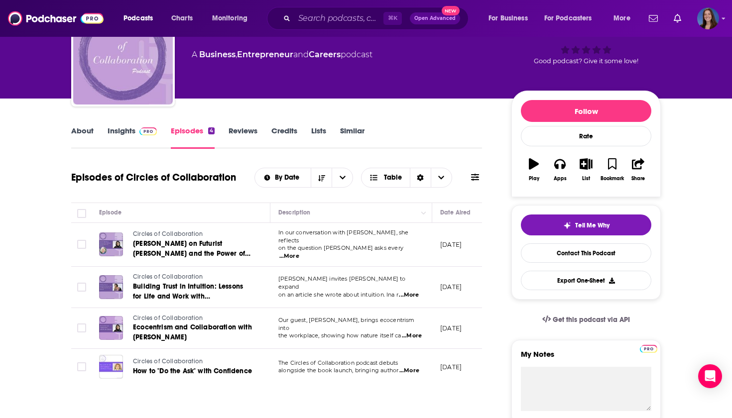
click at [299, 252] on span "...More" at bounding box center [289, 256] width 20 height 8
click at [411, 291] on span "...More" at bounding box center [409, 295] width 20 height 8
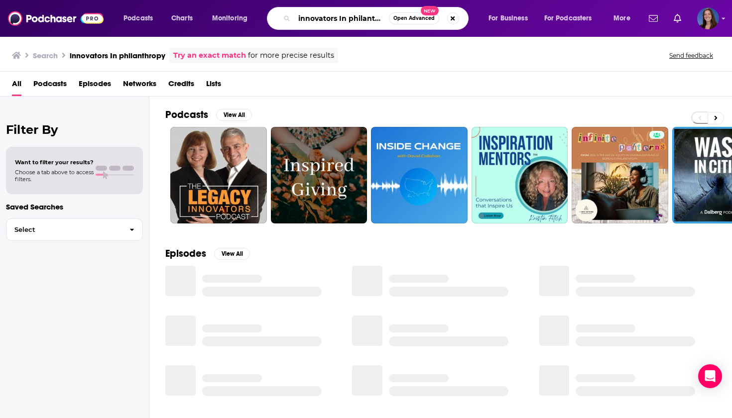
click at [361, 20] on input "innovators In philanthropy" at bounding box center [341, 18] width 95 height 16
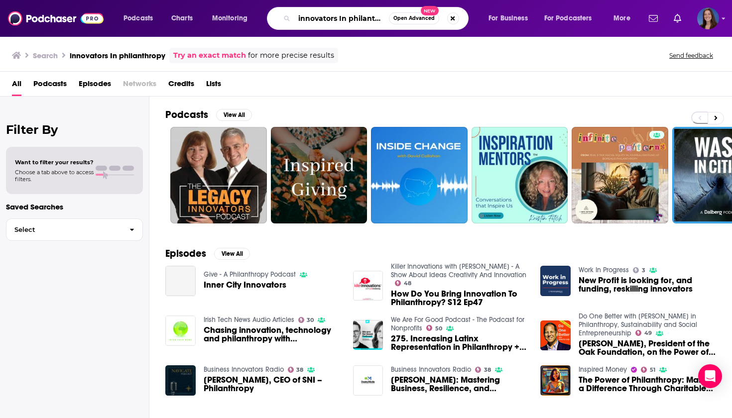
click at [359, 20] on input "innovators In philanthropy" at bounding box center [341, 18] width 95 height 16
type input "c"
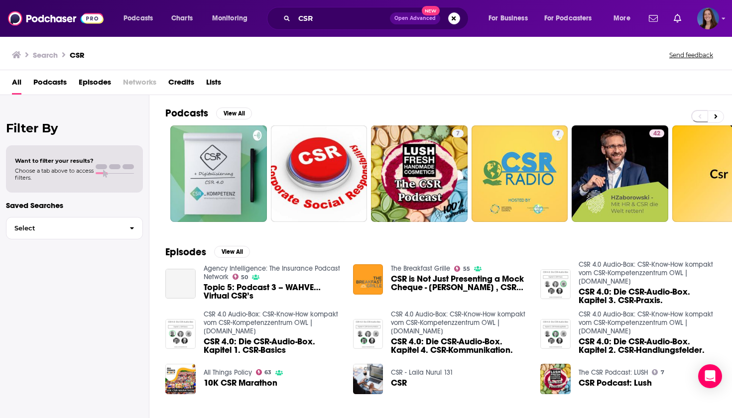
click at [53, 82] on span "Podcasts" at bounding box center [49, 84] width 33 height 20
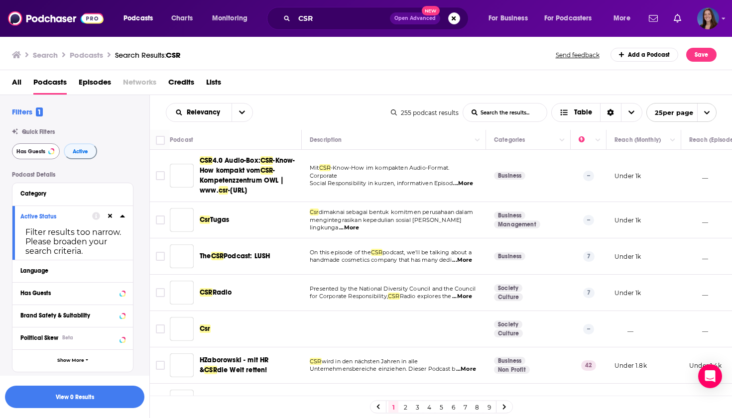
click at [37, 151] on span "Has Guests" at bounding box center [30, 151] width 29 height 5
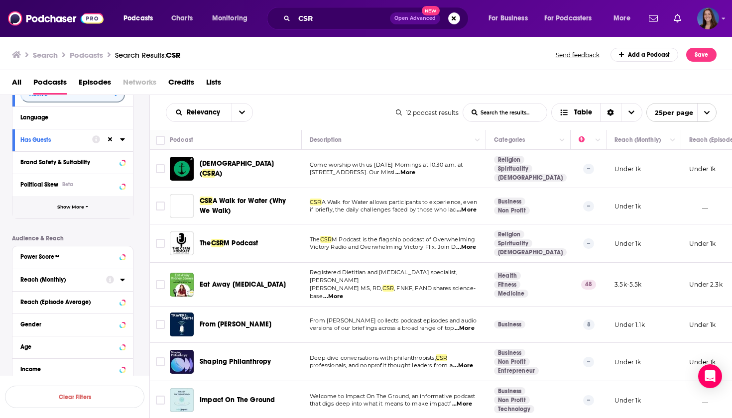
scroll to position [157, 0]
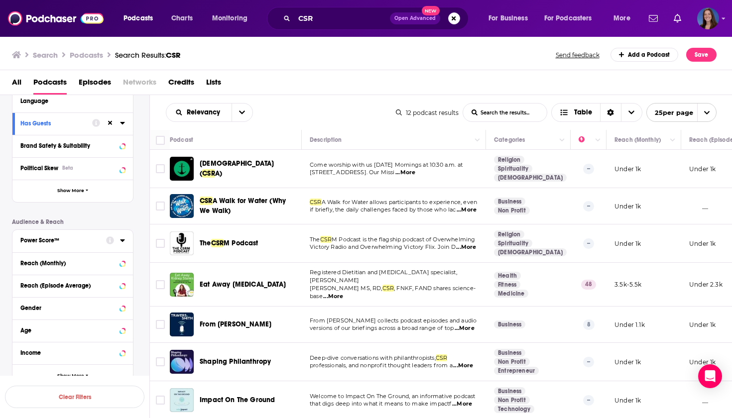
click at [88, 236] on button "Power Score™" at bounding box center [63, 240] width 86 height 12
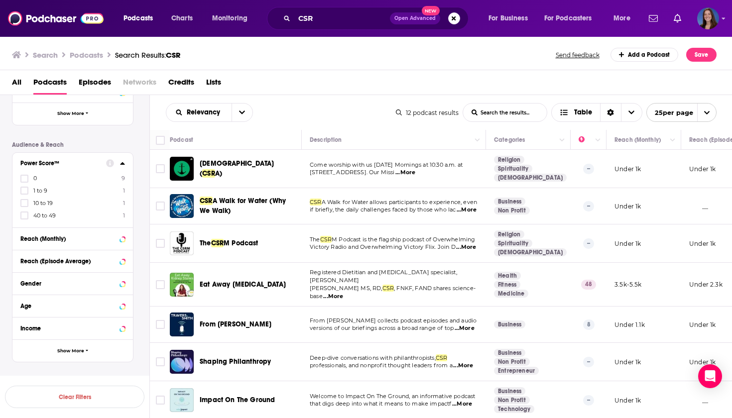
scroll to position [0, 0]
click at [343, 293] on span "...More" at bounding box center [333, 297] width 20 height 8
click at [391, 63] on div "Search Podcasts Search Results: CSR Send feedback Add a Podcast Save" at bounding box center [366, 53] width 733 height 34
click at [346, 20] on input "CSR" at bounding box center [342, 18] width 96 height 16
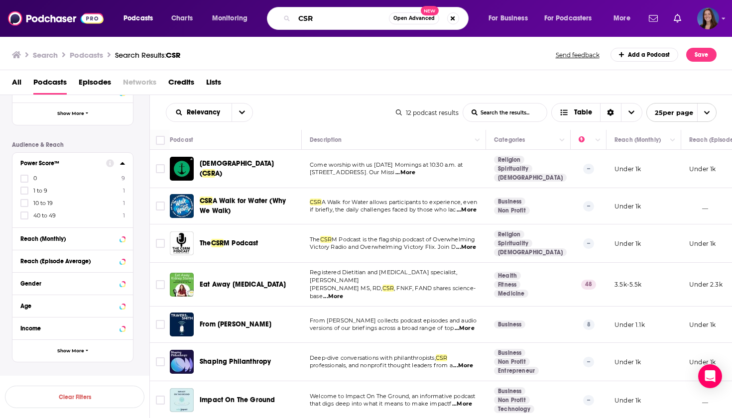
click at [346, 20] on input "CSR" at bounding box center [341, 18] width 95 height 16
type input "corporate social responsibility"
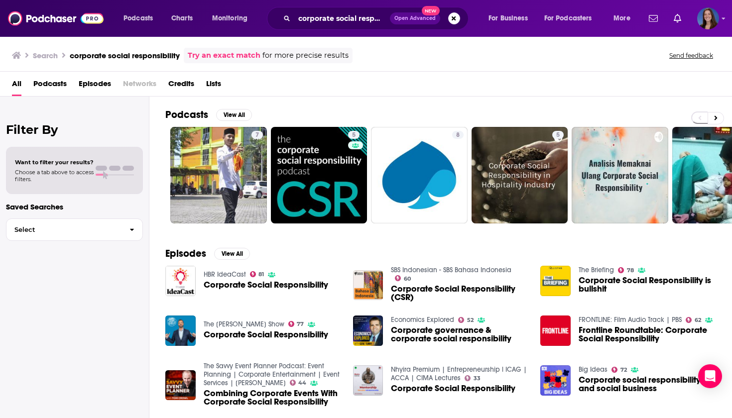
click at [60, 80] on span "Podcasts" at bounding box center [49, 86] width 33 height 20
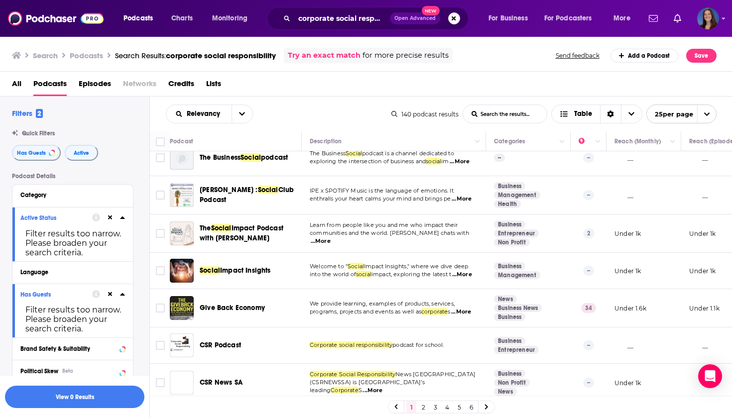
scroll to position [741, 0]
click at [468, 316] on span "...More" at bounding box center [461, 312] width 20 height 8
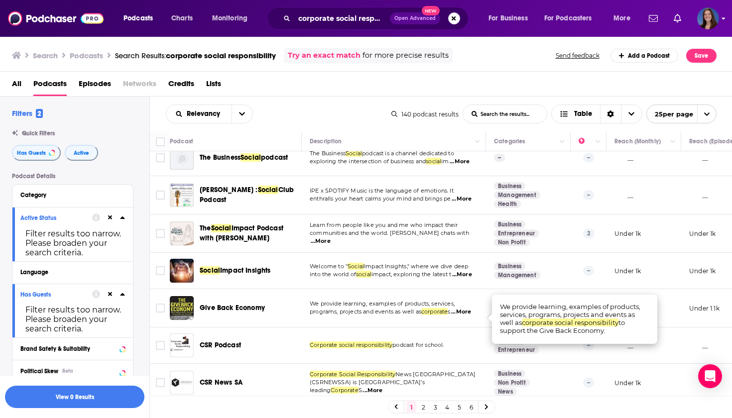
click at [722, 18] on icon "Show profile menu" at bounding box center [723, 19] width 3 height 2
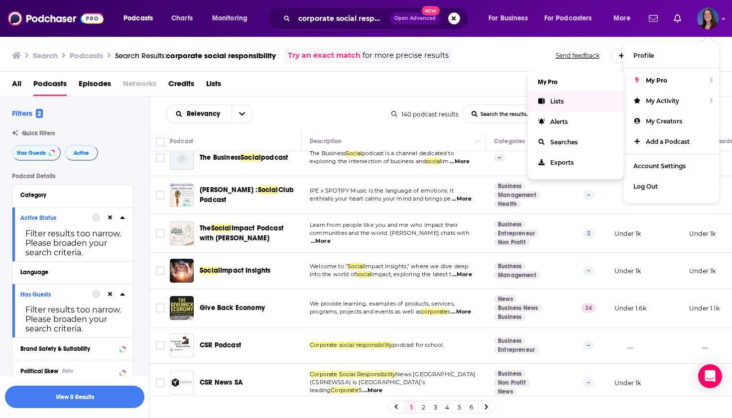
click at [565, 104] on link "Lists" at bounding box center [576, 101] width 96 height 20
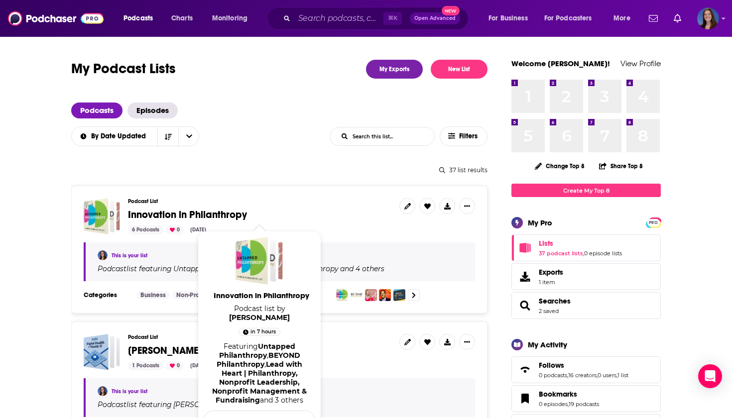
click at [144, 213] on span "Innovation in Philanthropy" at bounding box center [187, 215] width 119 height 12
